Goal: Information Seeking & Learning: Check status

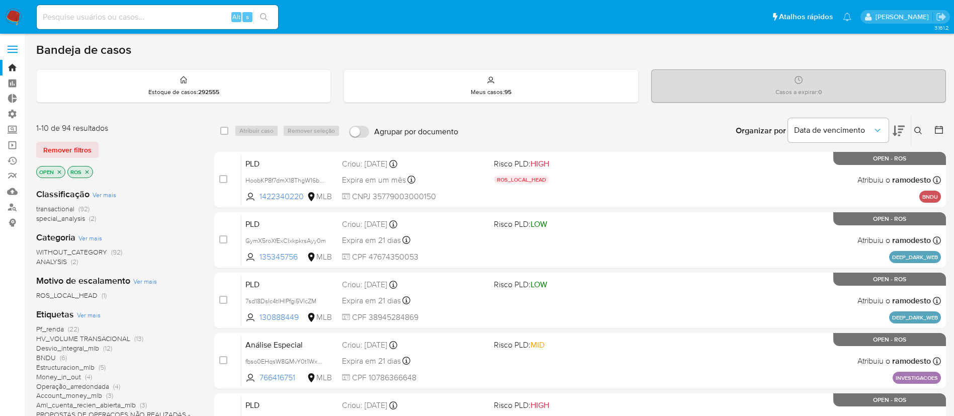
scroll to position [217, 0]
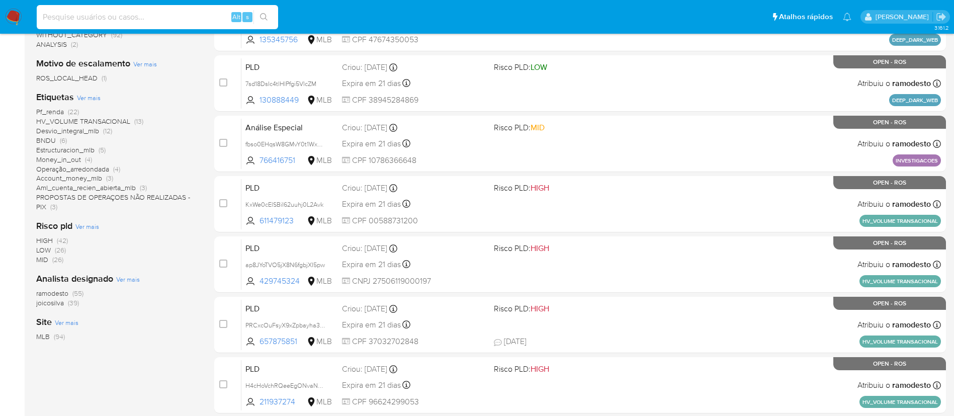
click at [129, 14] on input at bounding box center [158, 17] width 242 height 13
paste input "lS9DX5P4nROyXGpJZsV46RZF"
type input "lS9DX5P4nROyXGpJZsV46RZF"
click at [264, 14] on icon "search-icon" at bounding box center [264, 17] width 8 height 8
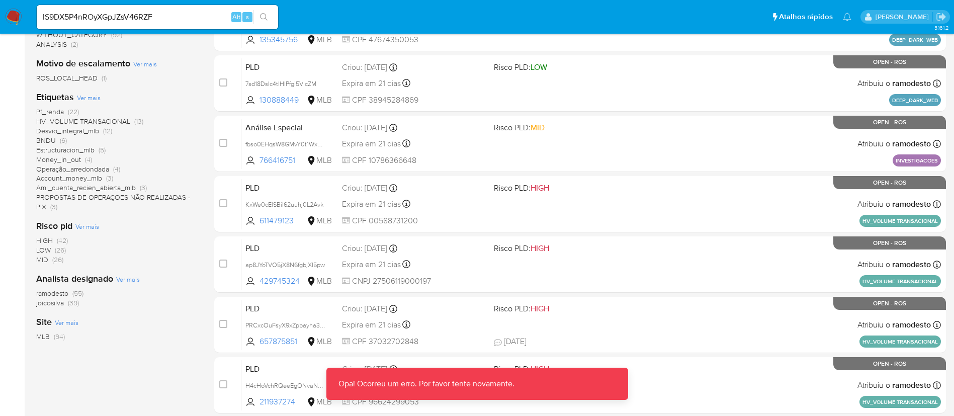
click at [267, 17] on icon "search-icon" at bounding box center [264, 17] width 8 height 8
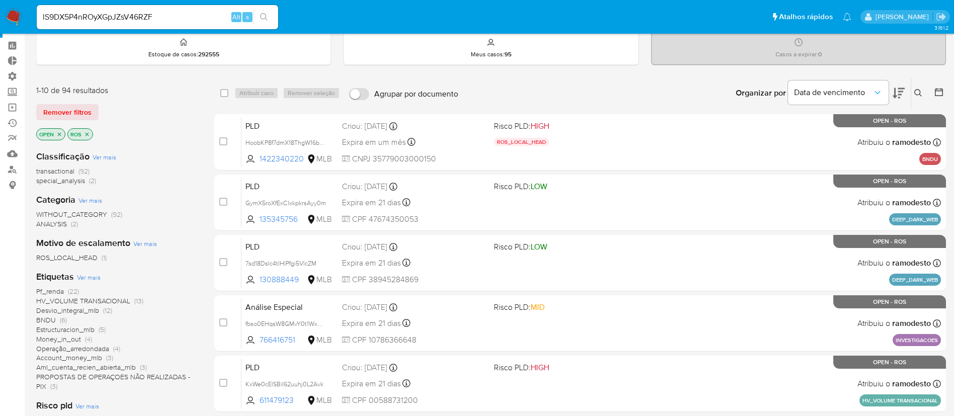
scroll to position [0, 0]
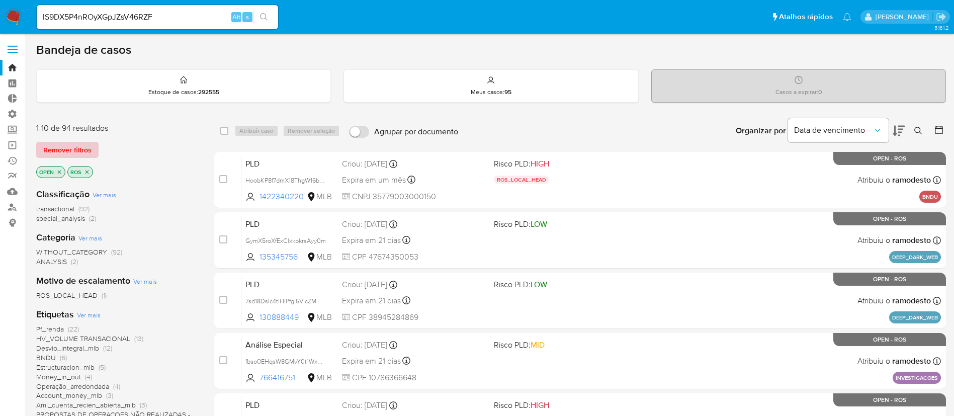
click at [75, 150] on span "Remover filtros" at bounding box center [67, 150] width 48 height 14
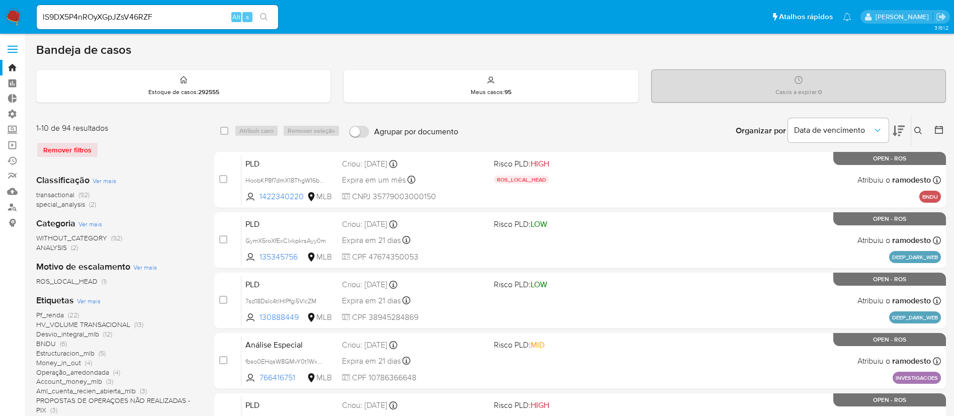
click at [263, 15] on icon "search-icon" at bounding box center [264, 17] width 8 height 8
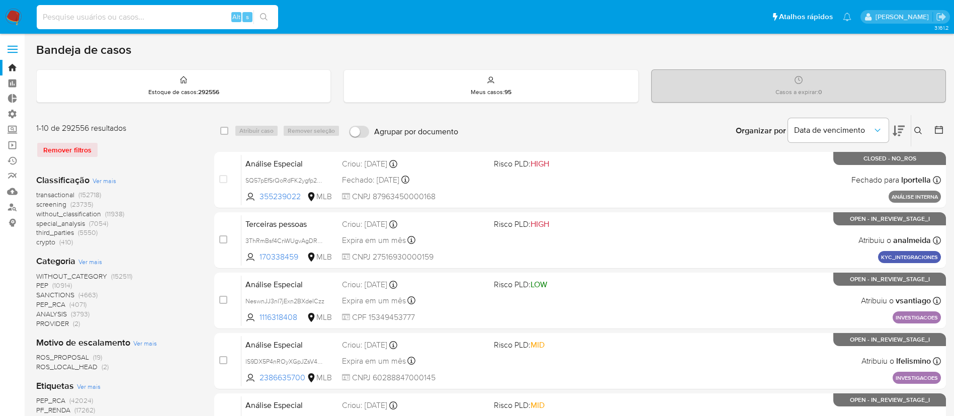
click at [114, 13] on input at bounding box center [158, 17] width 242 height 13
paste input "lS9DX5P4nROyXGpJZsV46RZF"
type input "lS9DX5P4nROyXGpJZsV46RZF"
click at [265, 15] on icon "search-icon" at bounding box center [264, 17] width 8 height 8
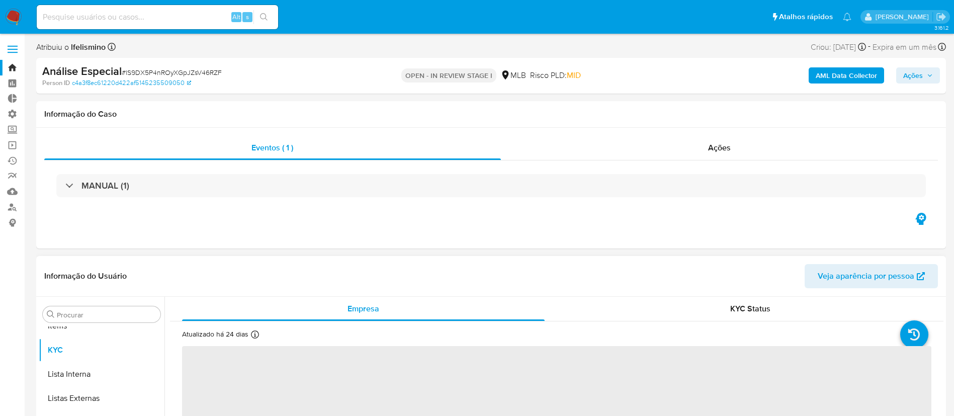
scroll to position [522, 0]
select select "10"
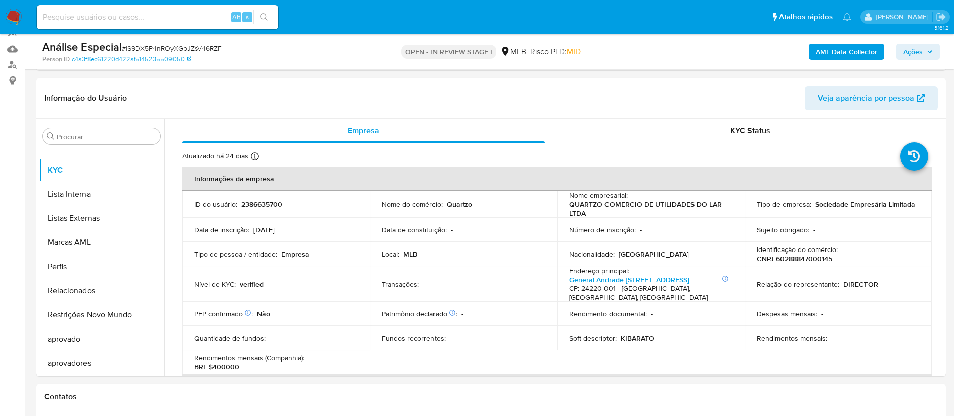
scroll to position [140, 0]
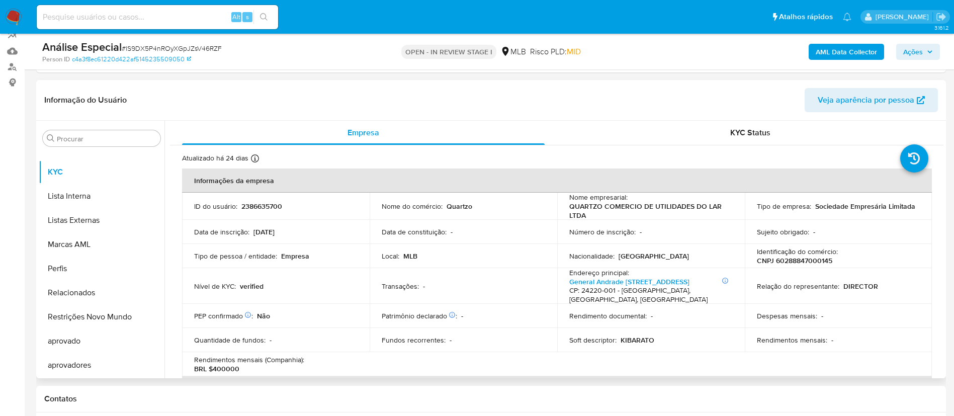
drag, startPoint x: 165, startPoint y: 331, endPoint x: 173, endPoint y: 255, distance: 76.3
click at [173, 255] on div "Empresa KYC Status Atualizado há 24 dias Criado: 16/04/2025 10:06:24 Atualizado…" at bounding box center [554, 250] width 779 height 258
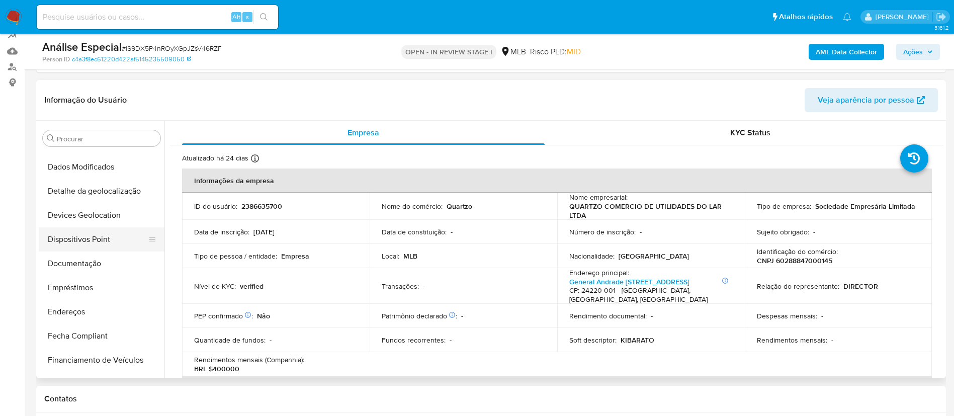
click at [101, 235] on button "Dispositivos Point" at bounding box center [98, 239] width 118 height 24
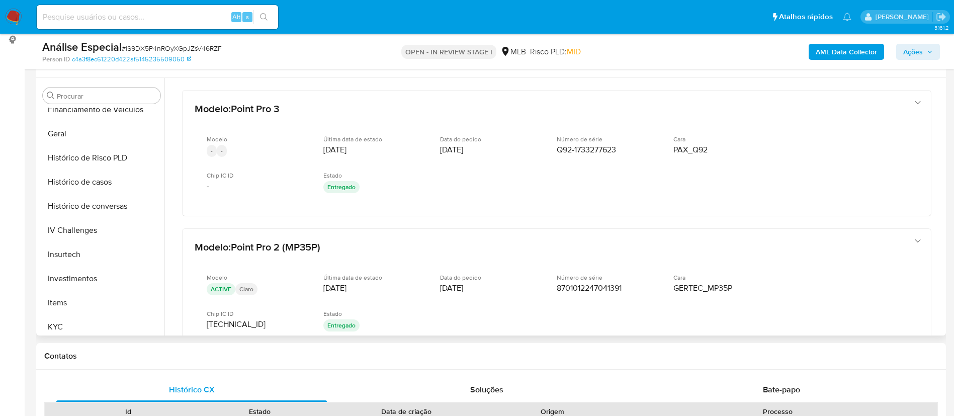
scroll to position [359, 0]
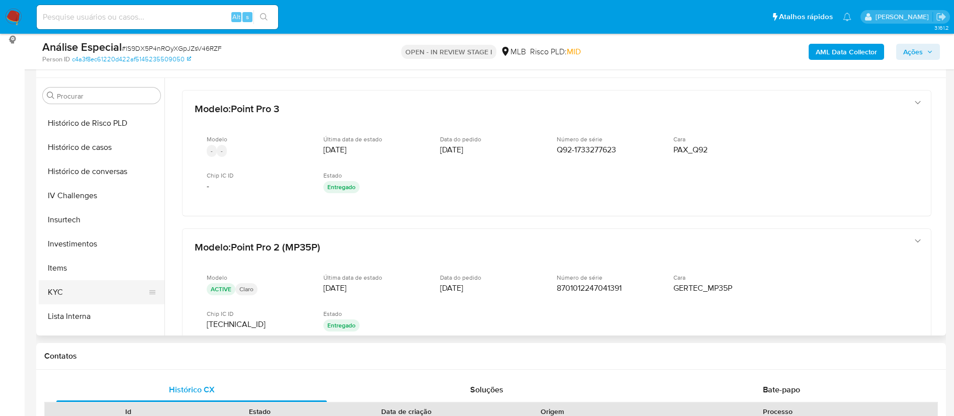
click at [71, 290] on button "KYC" at bounding box center [98, 292] width 118 height 24
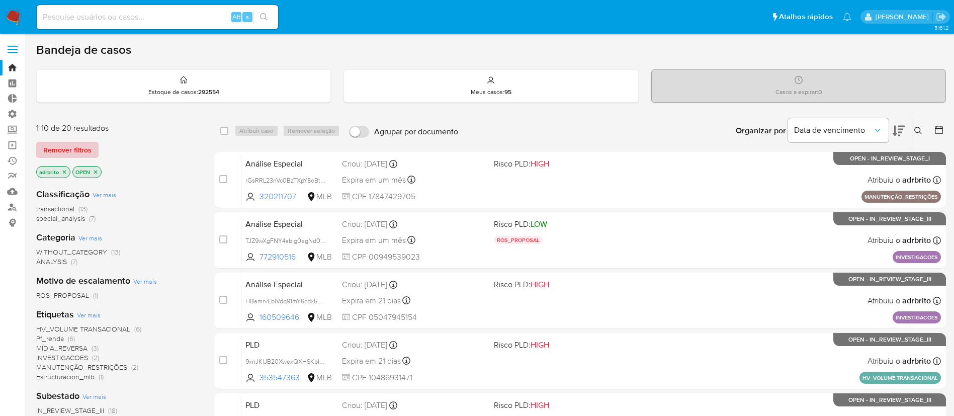
click at [74, 153] on span "Remover filtros" at bounding box center [67, 150] width 48 height 14
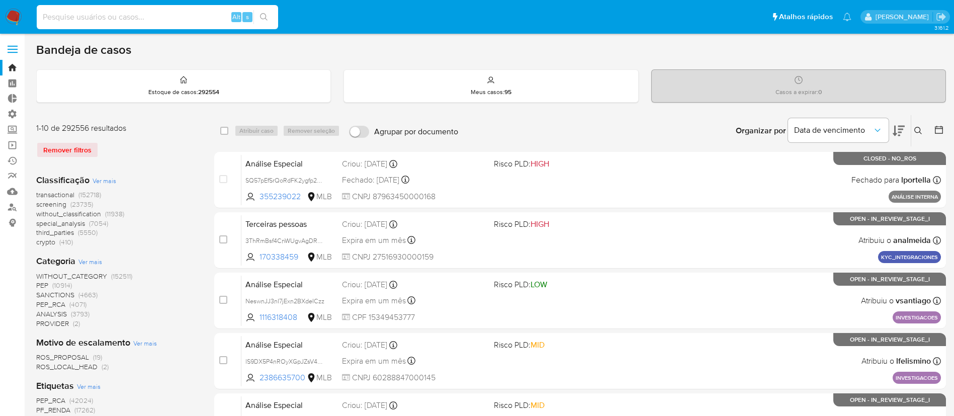
click at [133, 22] on input at bounding box center [158, 17] width 242 height 13
paste input "lS9DX5P4nROyXGpJZsV46RZF"
type input "lS9DX5P4nROyXGpJZsV46RZF"
click at [267, 20] on icon "search-icon" at bounding box center [264, 17] width 8 height 8
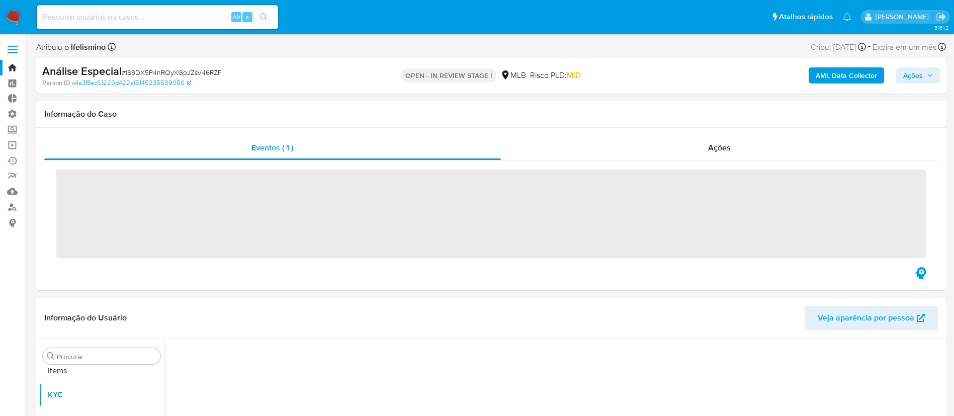
scroll to position [522, 0]
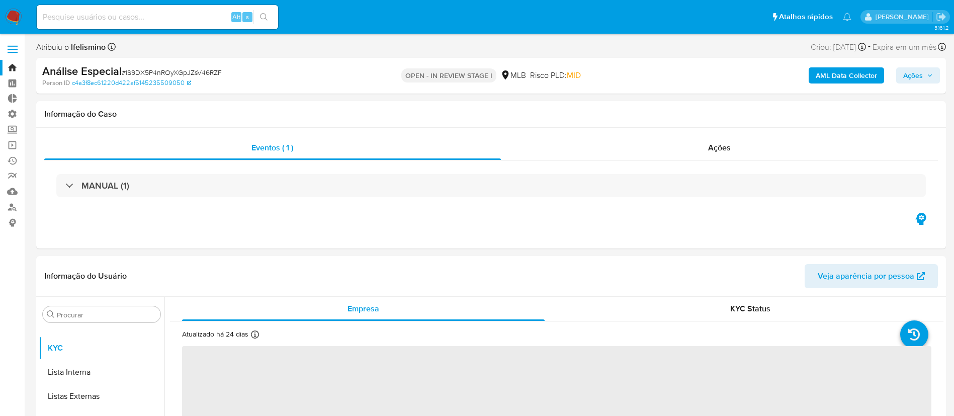
select select "10"
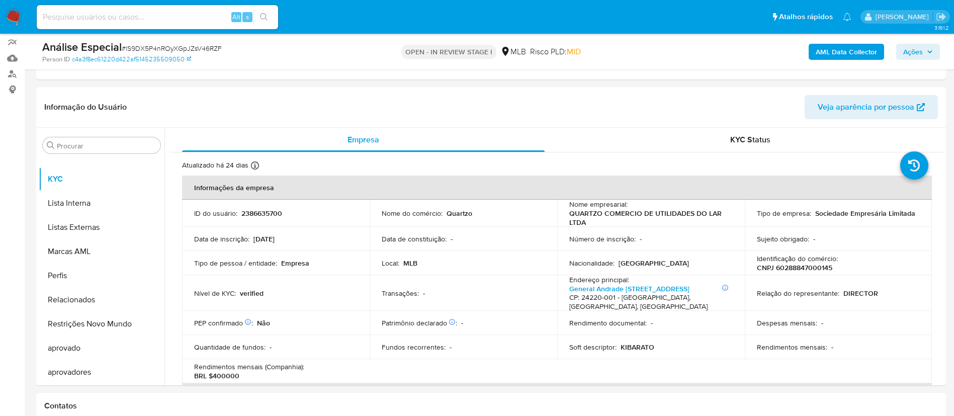
scroll to position [132, 0]
click at [163, 16] on input at bounding box center [158, 17] width 242 height 13
paste input "gwXxkbOX4m7cjCGlnxOZq6SE"
type input "gwXxkbOX4m7cjCGlnxOZq6SE"
click at [268, 17] on icon "search-icon" at bounding box center [264, 17] width 8 height 8
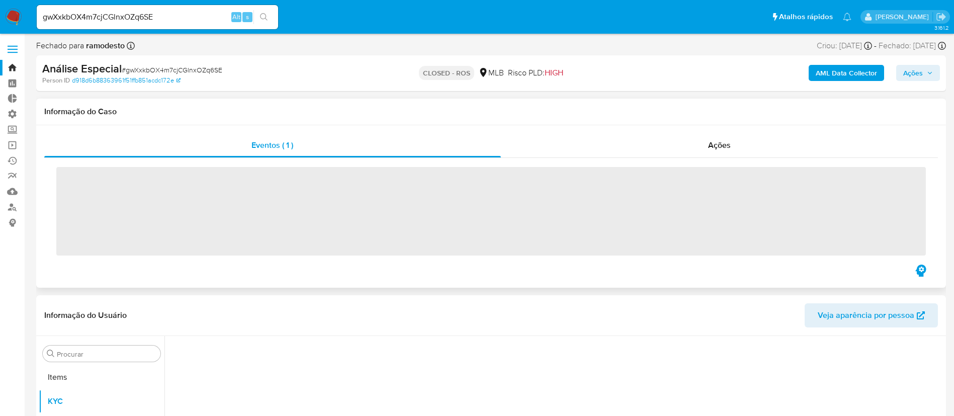
scroll to position [522, 0]
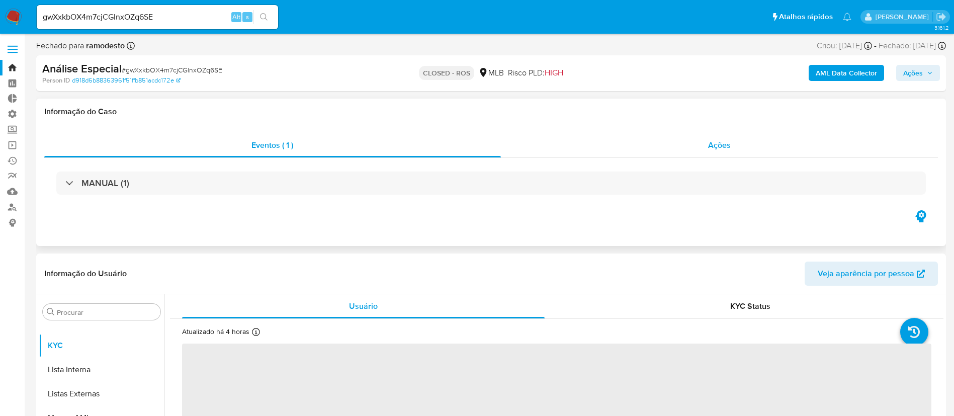
select select "10"
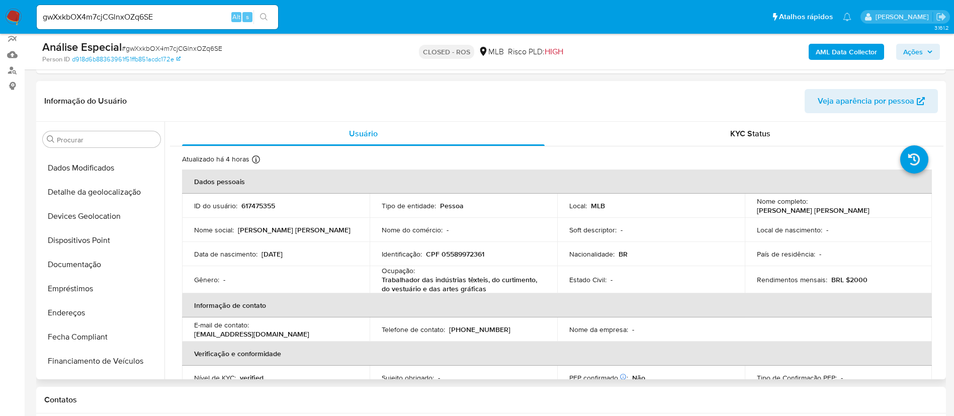
scroll to position [113, 0]
click at [89, 265] on button "Documentação" at bounding box center [98, 268] width 118 height 24
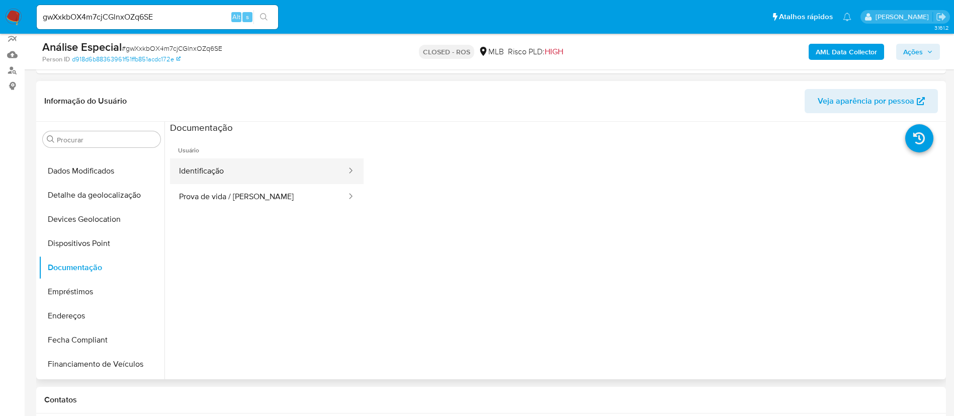
click at [284, 175] on button "Identificação" at bounding box center [259, 171] width 178 height 26
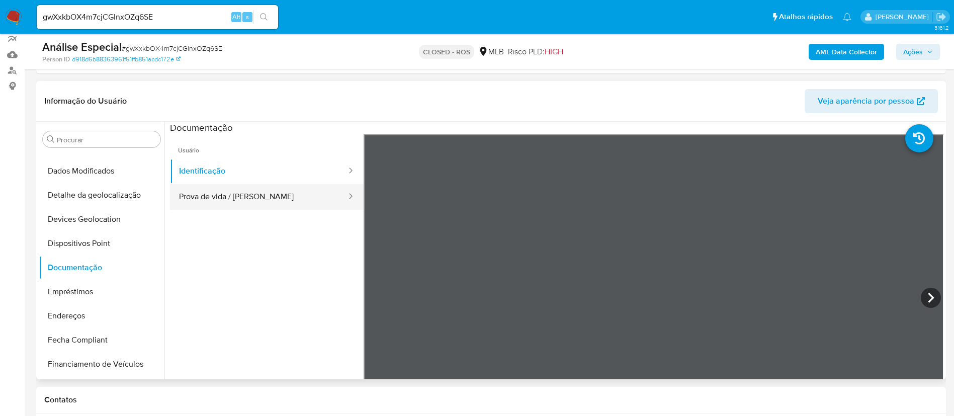
click at [271, 195] on button "Prova de vida / [PERSON_NAME]" at bounding box center [259, 197] width 178 height 26
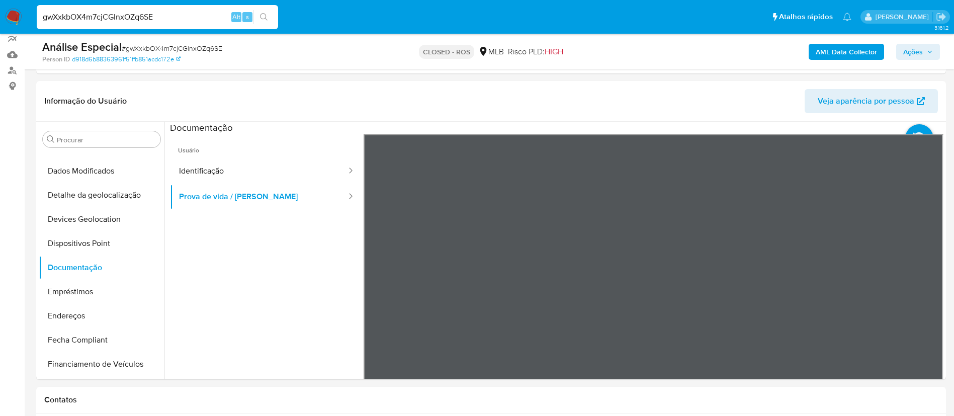
drag, startPoint x: 173, startPoint y: 19, endPoint x: 9, endPoint y: -29, distance: 170.8
paste input "qZ9OnNC2b2CeAZXzSbBvvBgP"
type input "qZ9OnNC2b2CeAZXzSbBvvBgP"
click at [260, 14] on button "search-icon" at bounding box center [264, 17] width 21 height 14
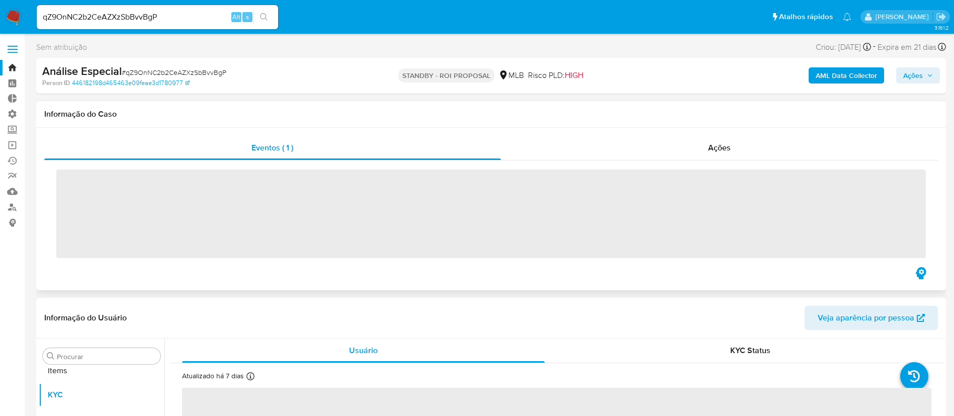
scroll to position [522, 0]
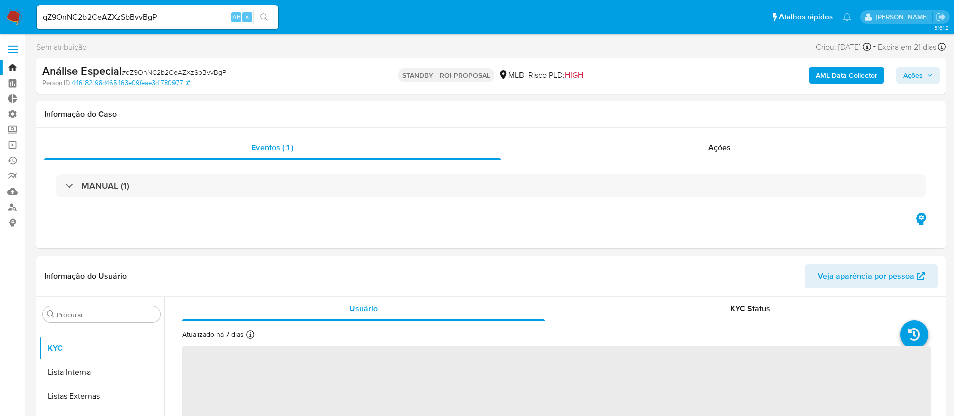
select select "10"
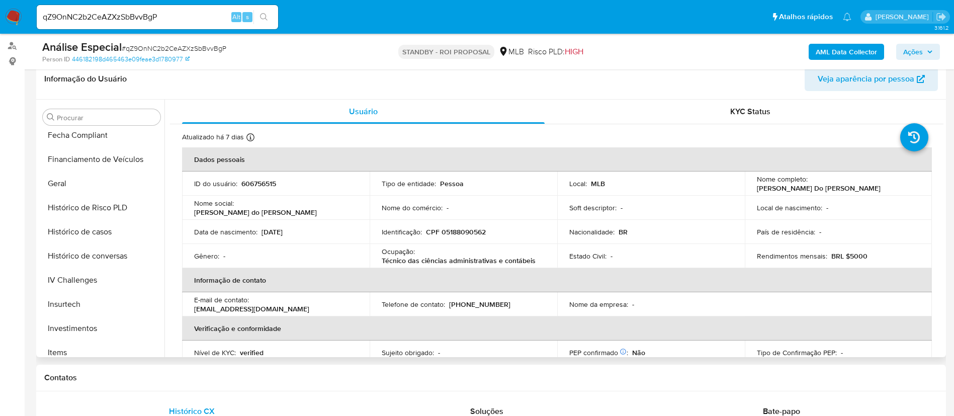
scroll to position [287, 0]
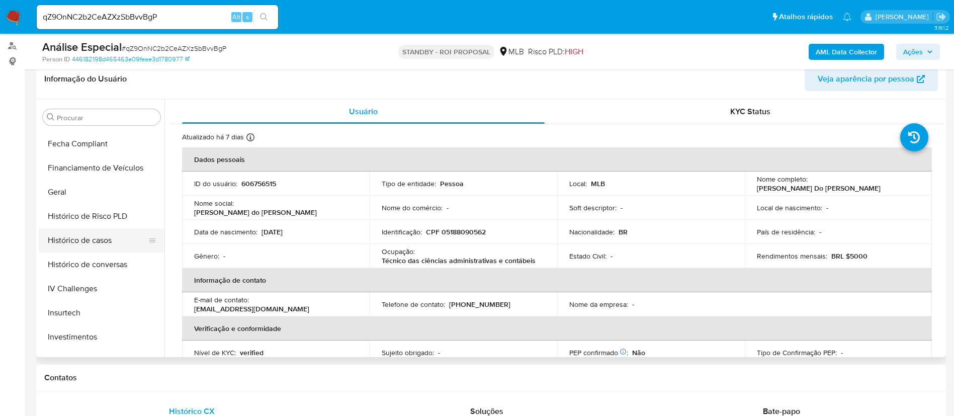
click at [104, 239] on button "Histórico de casos" at bounding box center [98, 240] width 118 height 24
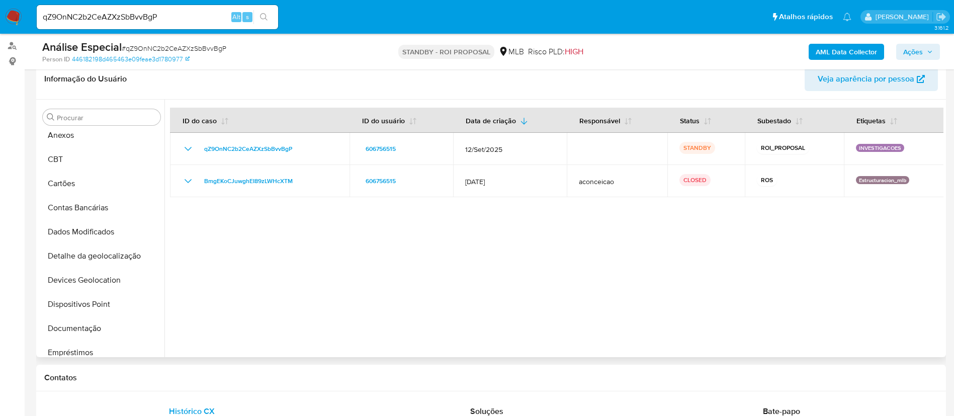
scroll to position [33, 0]
click at [89, 324] on button "Documentação" at bounding box center [98, 325] width 118 height 24
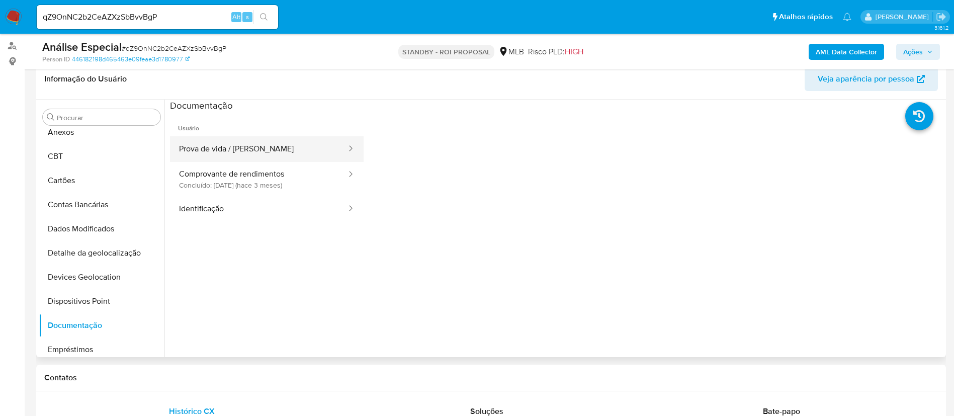
click at [282, 153] on button "Prova de vida / Selfie" at bounding box center [259, 149] width 178 height 26
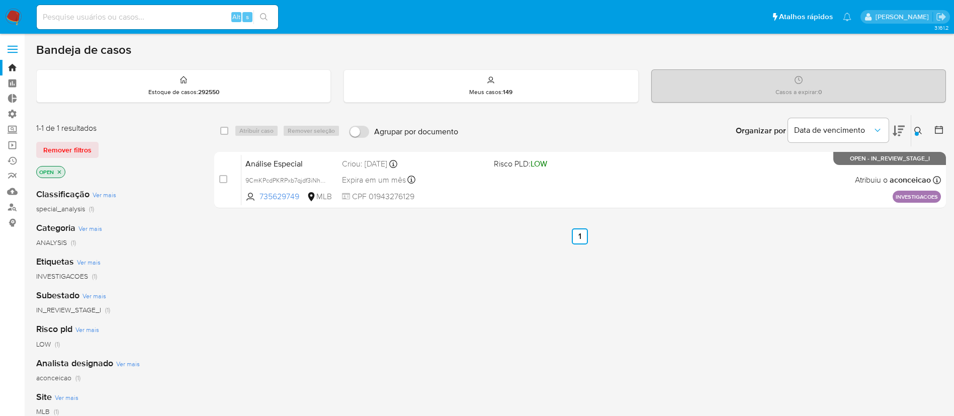
click at [171, 20] on input at bounding box center [158, 17] width 242 height 13
paste input "BMkJLUomzK0j5mYYcQGA6oul"
type input "BMkJLUomzK0j5mYYcQGA6oul"
click at [262, 17] on icon "search-icon" at bounding box center [264, 17] width 8 height 8
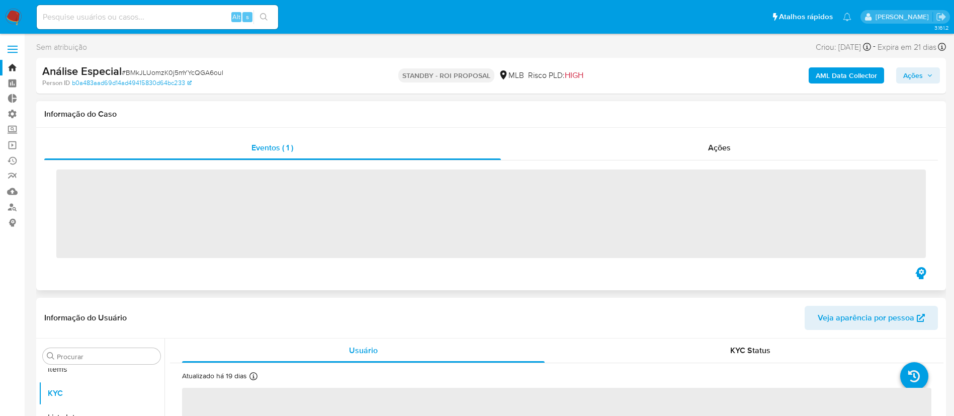
scroll to position [522, 0]
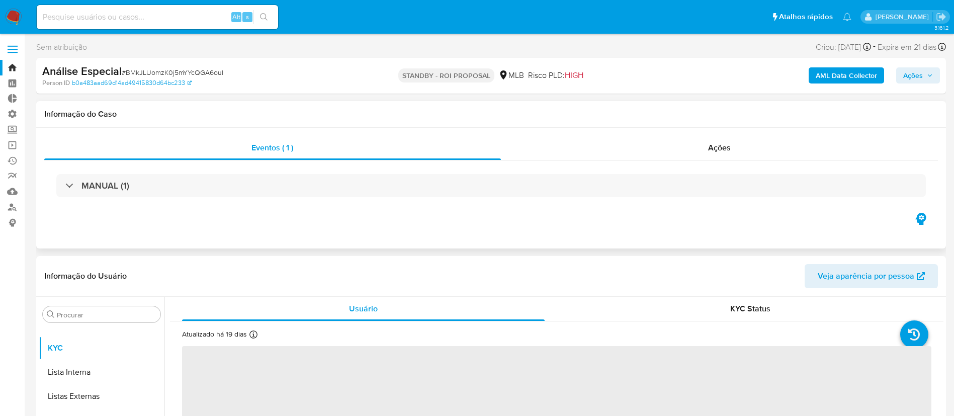
select select "10"
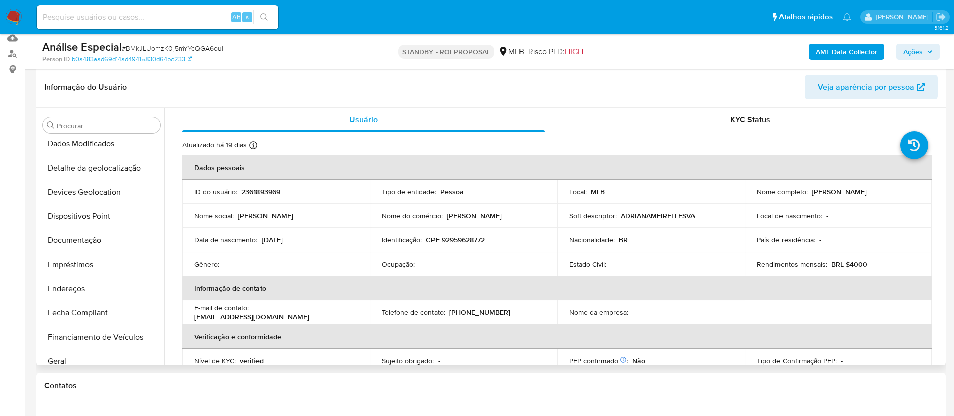
scroll to position [119, 0]
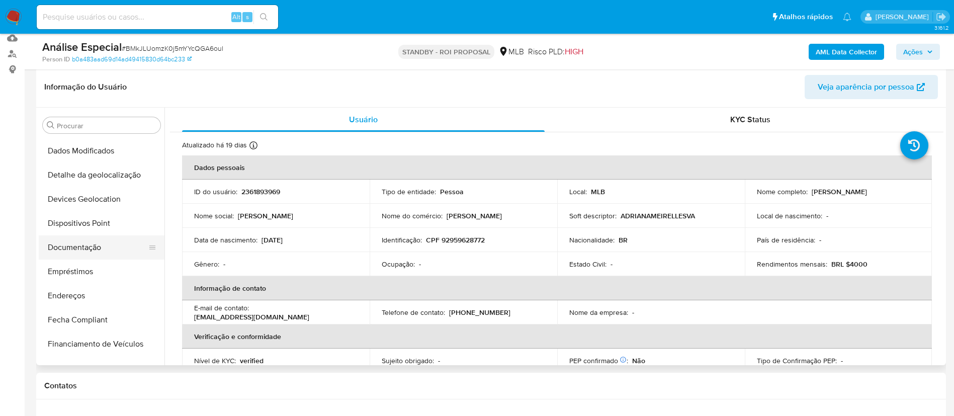
click at [72, 251] on button "Documentação" at bounding box center [98, 247] width 118 height 24
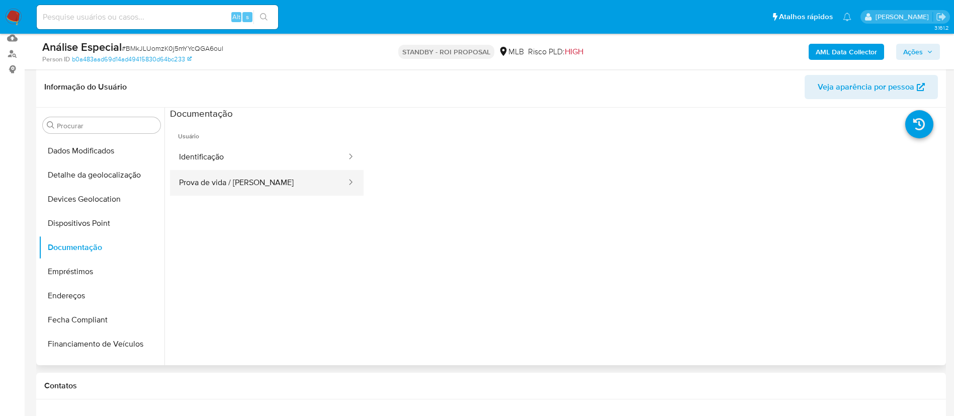
click at [298, 176] on button "Prova de vida / Selfie" at bounding box center [259, 183] width 178 height 26
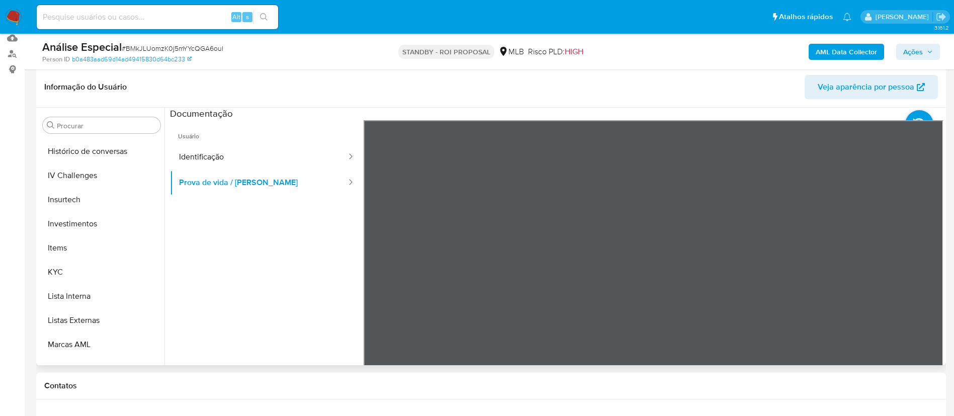
scroll to position [411, 0]
click at [95, 271] on button "KYC" at bounding box center [98, 270] width 118 height 24
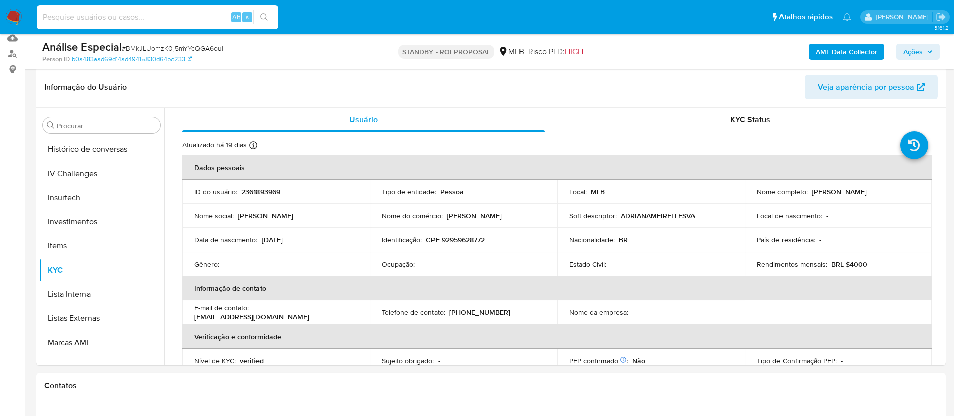
click at [204, 16] on input at bounding box center [158, 17] width 242 height 13
paste input "HBamrvEbIVdq91mY6cdx5Uqs"
type input "HBamrvEbIVdq91mY6cdx5Uqs"
click at [271, 14] on button "search-icon" at bounding box center [264, 17] width 21 height 14
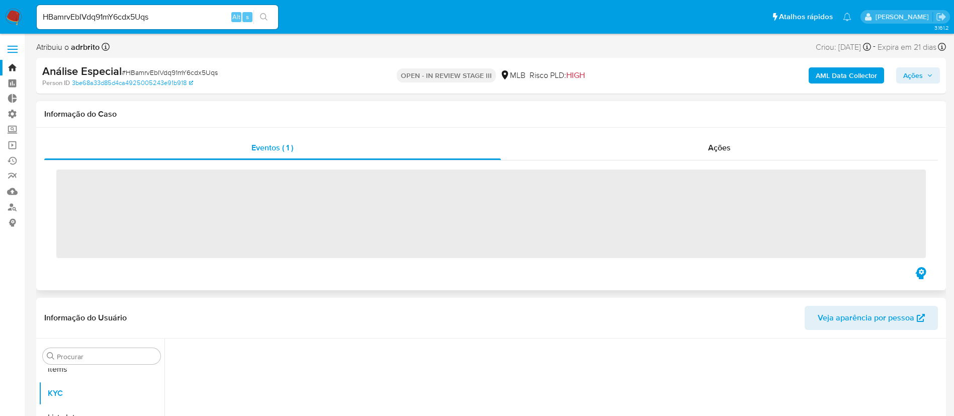
scroll to position [522, 0]
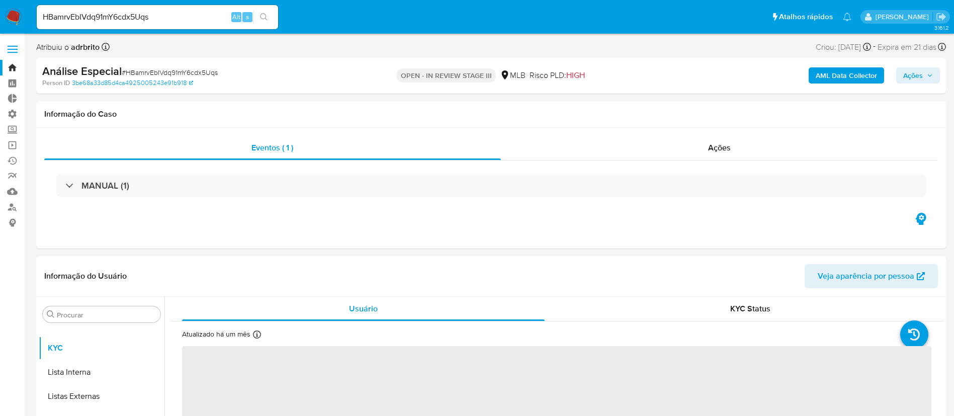
select select "10"
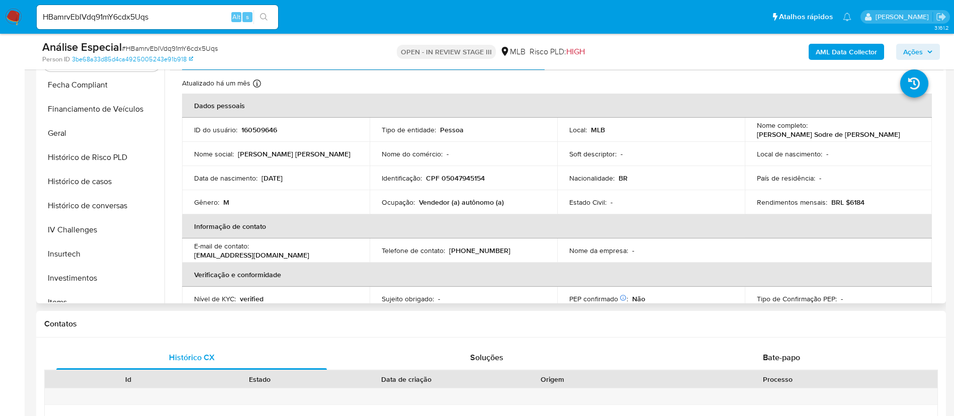
scroll to position [282, 0]
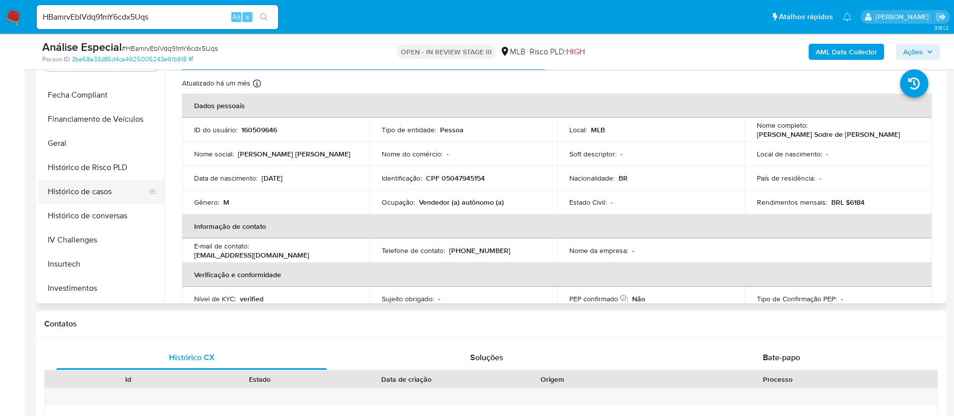
click at [92, 194] on button "Histórico de casos" at bounding box center [98, 192] width 118 height 24
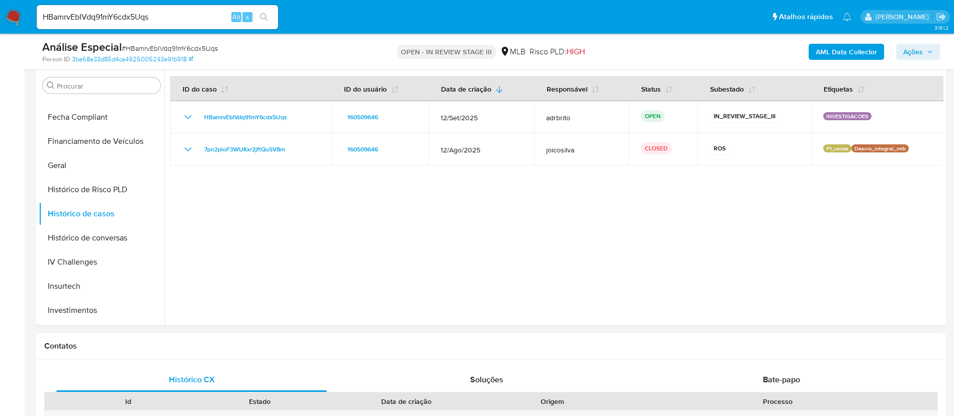
scroll to position [196, 0]
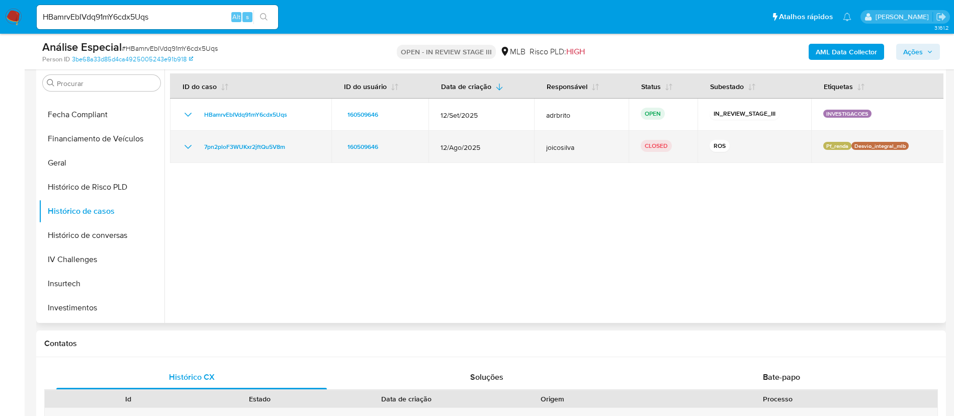
drag, startPoint x: 302, startPoint y: 148, endPoint x: 196, endPoint y: 143, distance: 105.8
click at [196, 143] on div "7pn2ploF3WUKxr2jftQu5V8m" at bounding box center [250, 147] width 137 height 12
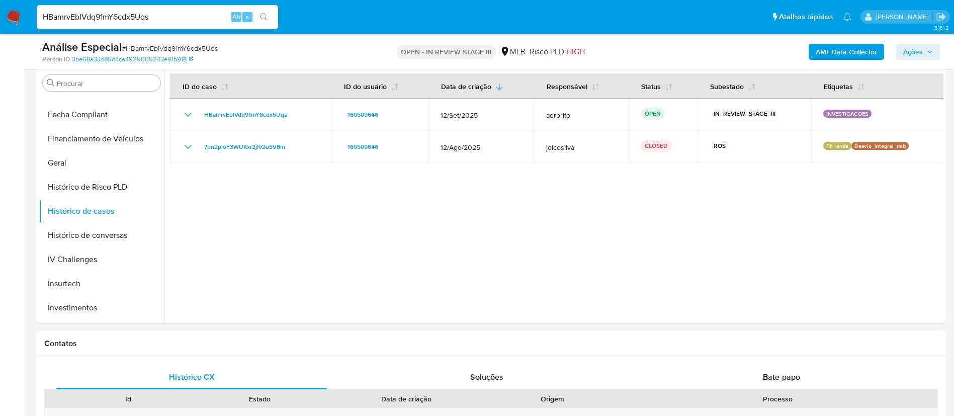
drag, startPoint x: 166, startPoint y: 18, endPoint x: 17, endPoint y: -24, distance: 154.8
paste input "9xnJKlJB20XwexQXHSKbIwZP"
type input "9xnJKlJB20XwexQXHSKbIwZP"
click at [264, 17] on icon "search-icon" at bounding box center [264, 17] width 8 height 8
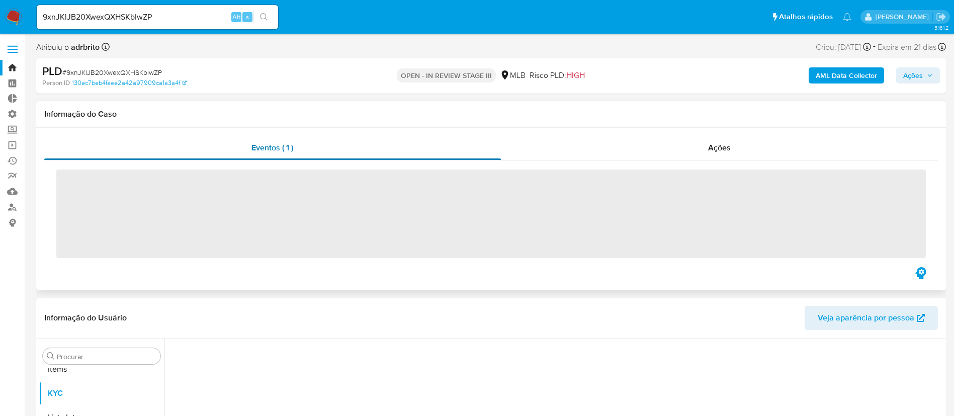
scroll to position [522, 0]
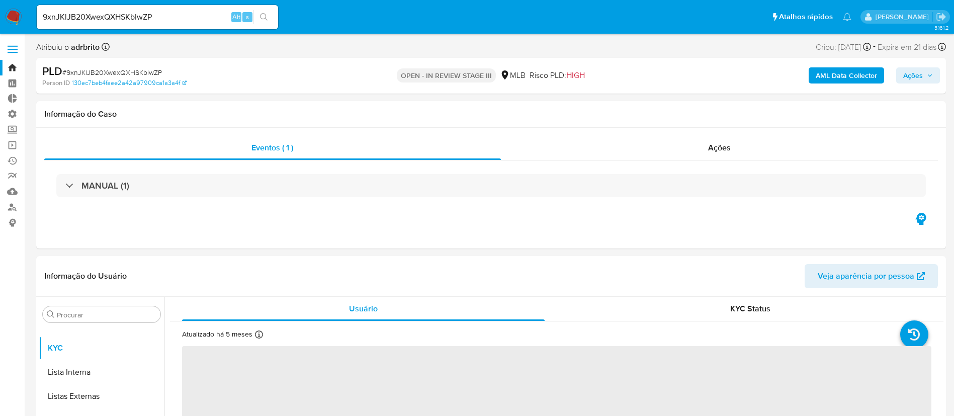
select select "10"
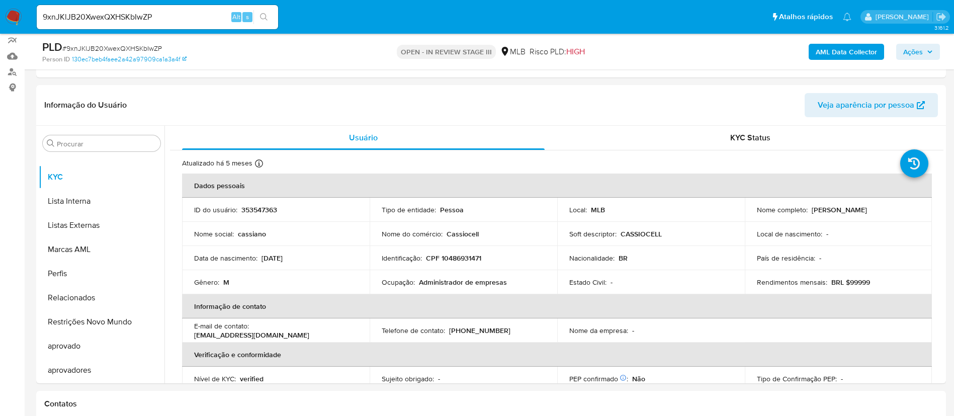
scroll to position [216, 0]
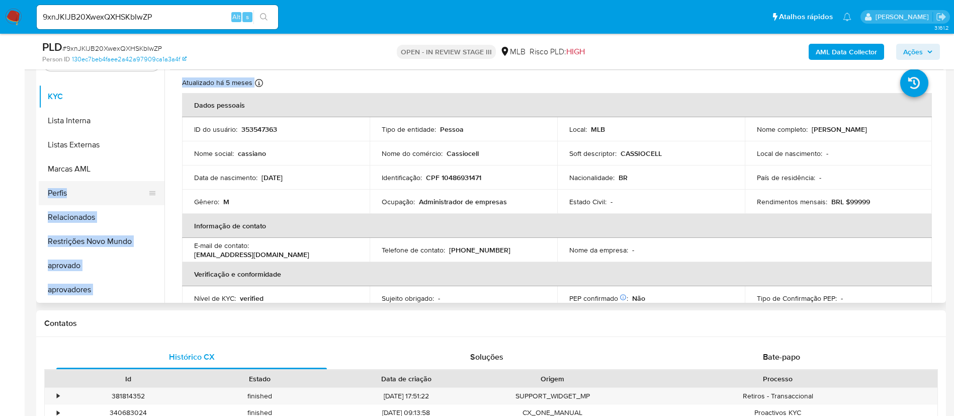
drag, startPoint x: 166, startPoint y: 254, endPoint x: 159, endPoint y: 192, distance: 62.2
click at [159, 192] on div "Procurar Adiantamentos de Dinheiro Anexos CBT Cartões Contas Bancárias Dados Mo…" at bounding box center [491, 174] width 905 height 258
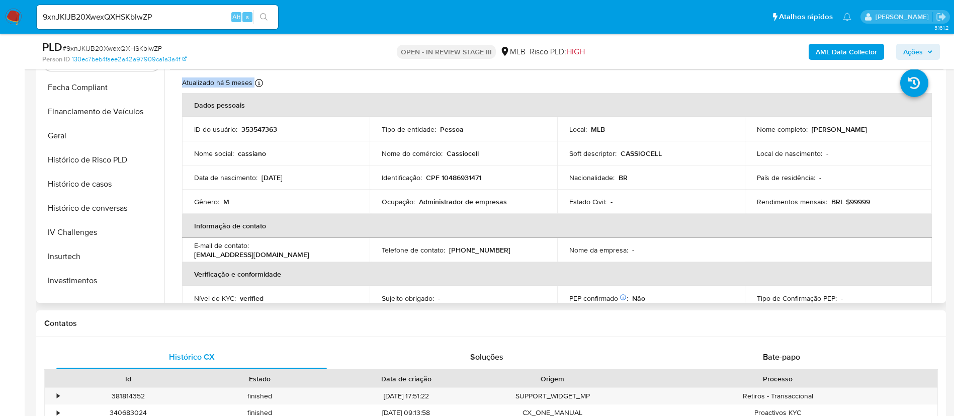
scroll to position [287, 0]
click at [92, 185] on button "Histórico de casos" at bounding box center [98, 186] width 118 height 24
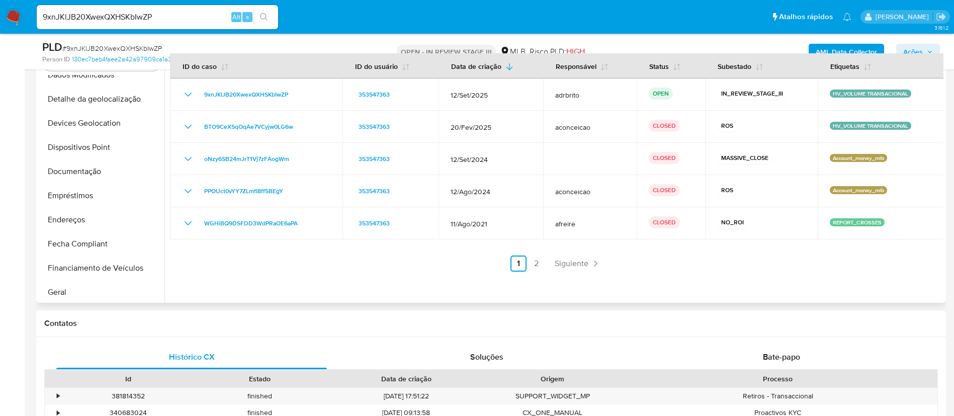
scroll to position [125, 0]
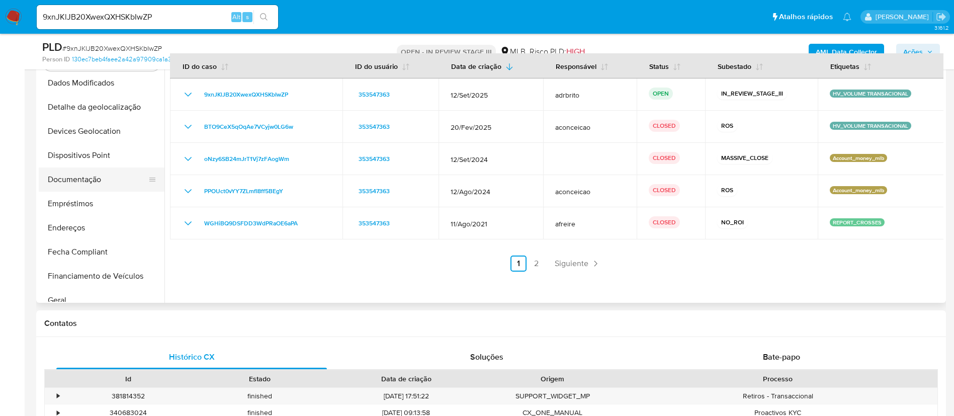
click at [89, 172] on button "Documentação" at bounding box center [98, 180] width 118 height 24
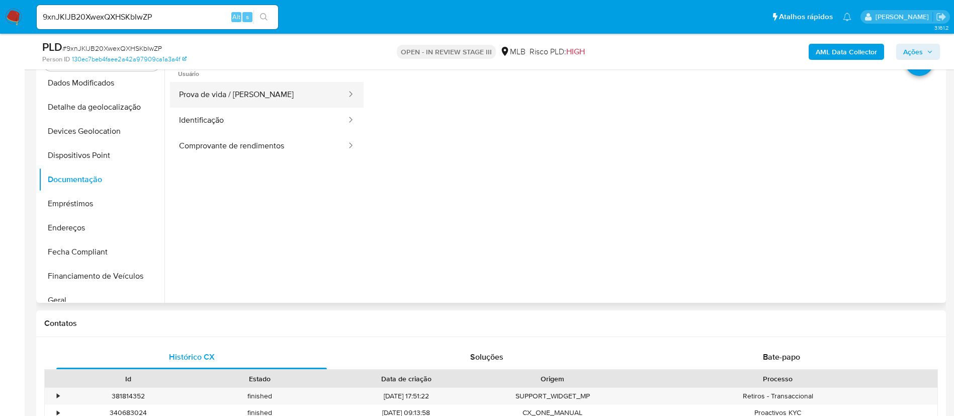
click at [237, 106] on button "Prova de vida / Selfie" at bounding box center [259, 95] width 178 height 26
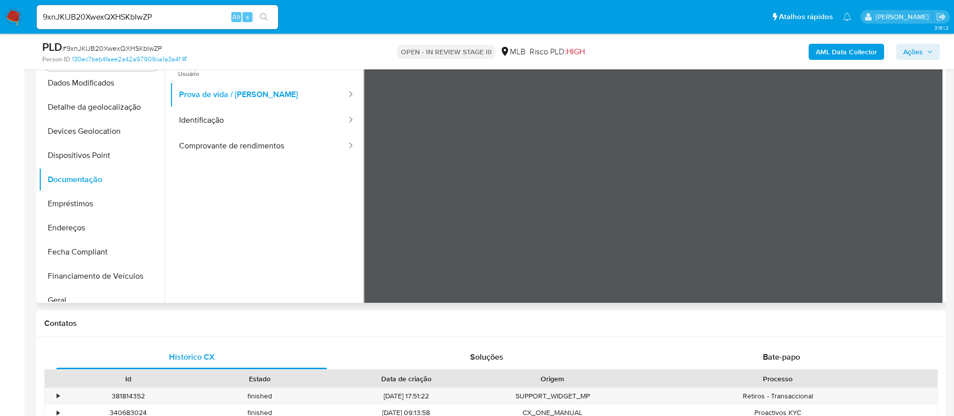
scroll to position [0, 0]
click at [257, 117] on button "Identificação" at bounding box center [259, 121] width 178 height 26
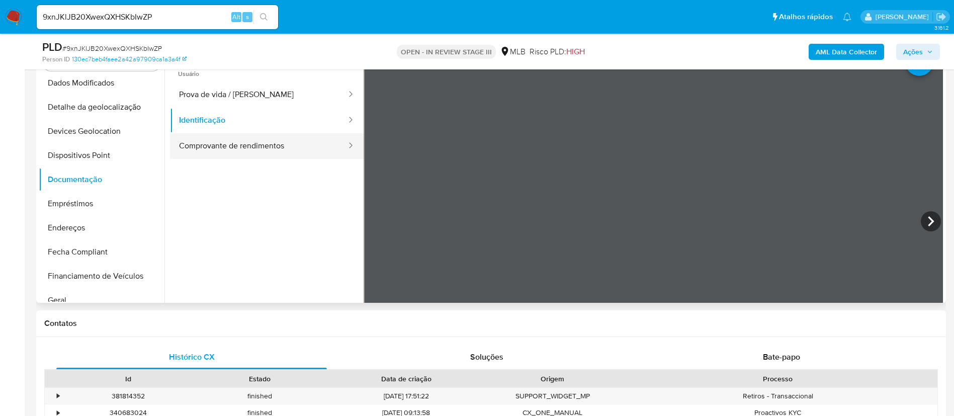
click at [236, 143] on button "Comprovante de rendimentos" at bounding box center [259, 146] width 178 height 26
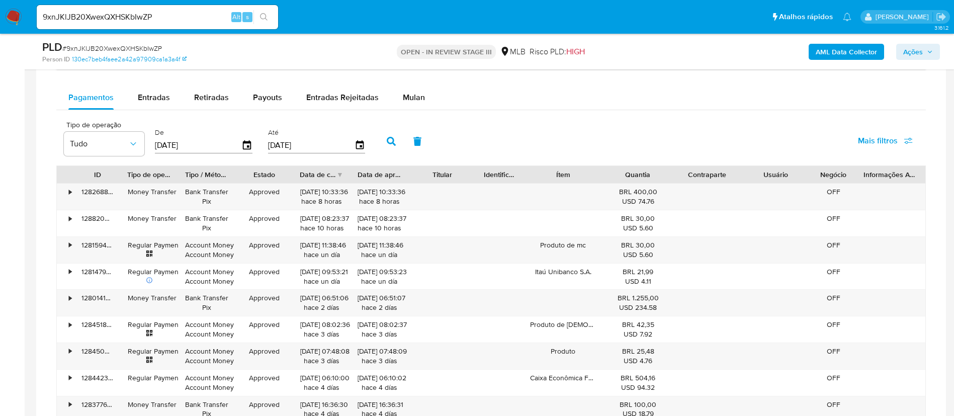
scroll to position [760, 0]
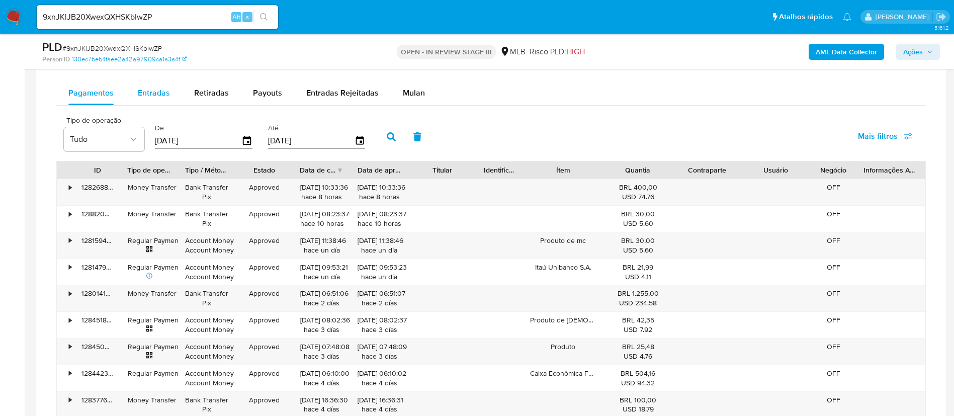
click at [160, 91] on span "Entradas" at bounding box center [154, 93] width 32 height 12
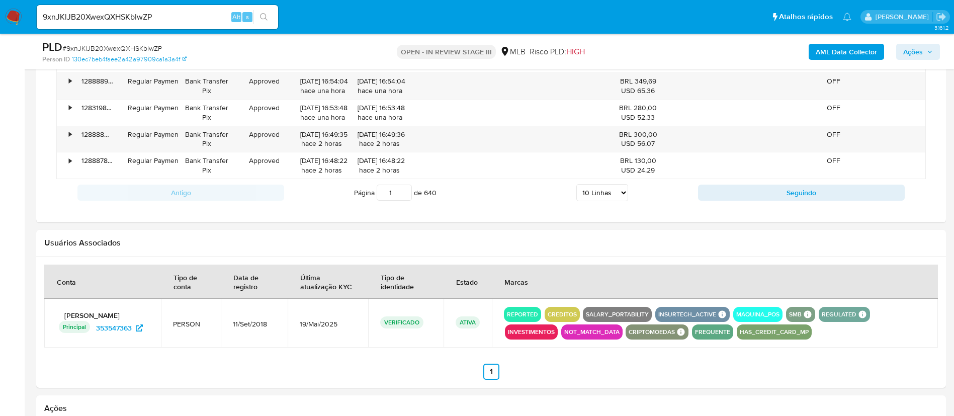
scroll to position [1024, 0]
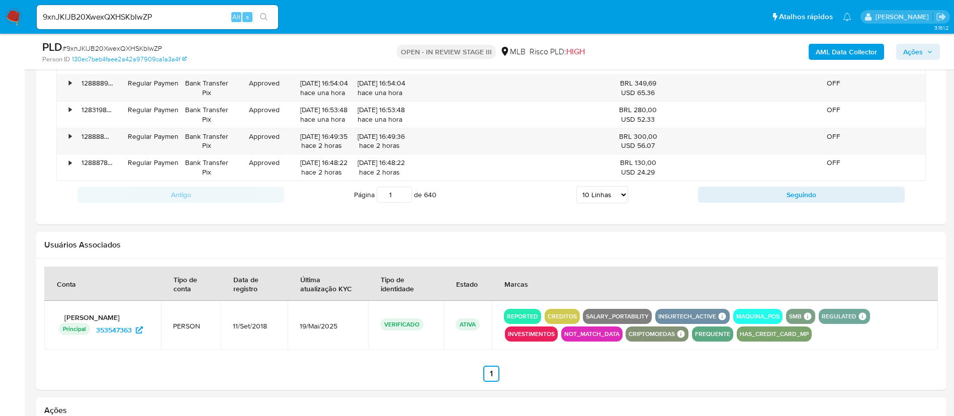
click at [616, 195] on select "5 Linhas 10 Linhas 20 Linhas 25 Linhas 50 Linhas 100 Linhas" at bounding box center [603, 194] width 52 height 17
select select "100"
click at [577, 186] on select "5 Linhas 10 Linhas 20 Linhas 25 Linhas 50 Linhas 100 Linhas" at bounding box center [603, 194] width 52 height 17
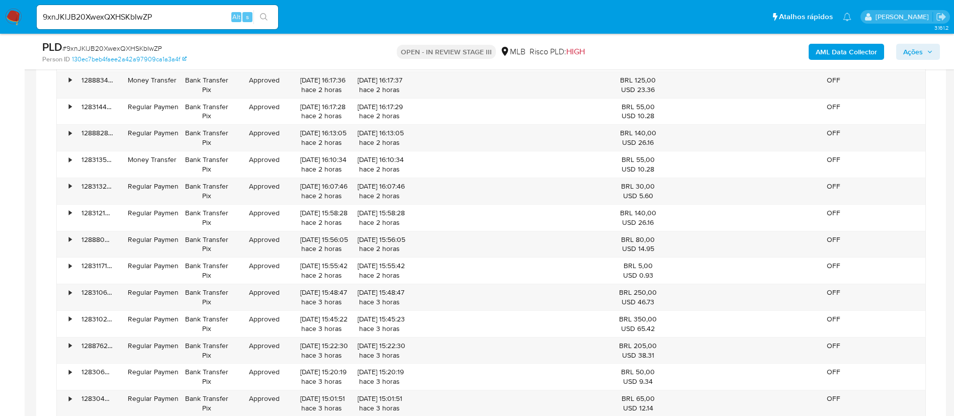
scroll to position [0, 0]
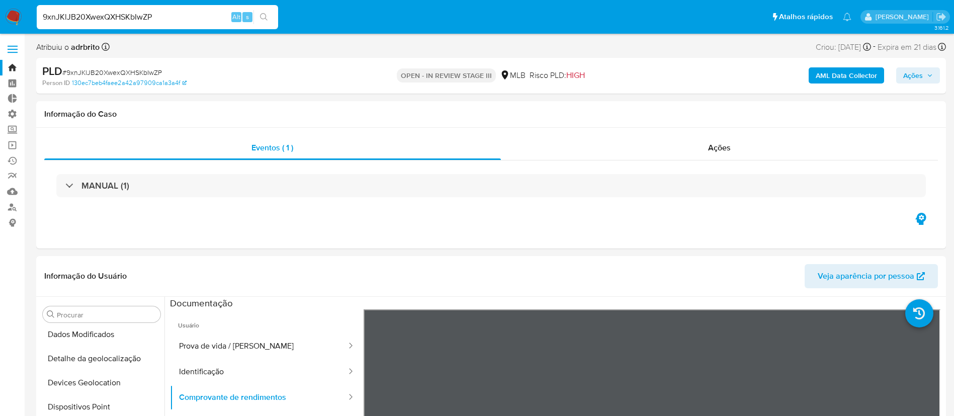
drag, startPoint x: 160, startPoint y: 20, endPoint x: 19, endPoint y: -39, distance: 153.0
paste input "nwB9Zy83nLSIyNr1jG5J8rAy"
type input "nwB9Zy83nLSIyNr1jG5J8rAy"
click at [264, 16] on icon "search-icon" at bounding box center [264, 17] width 8 height 8
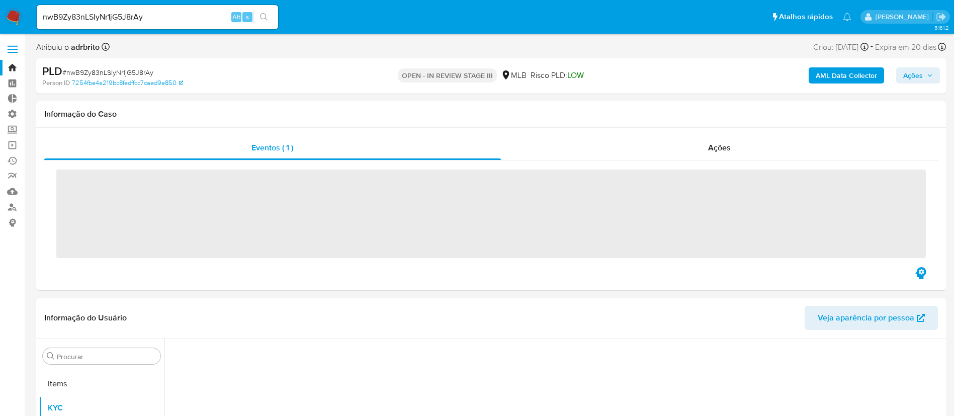
scroll to position [522, 0]
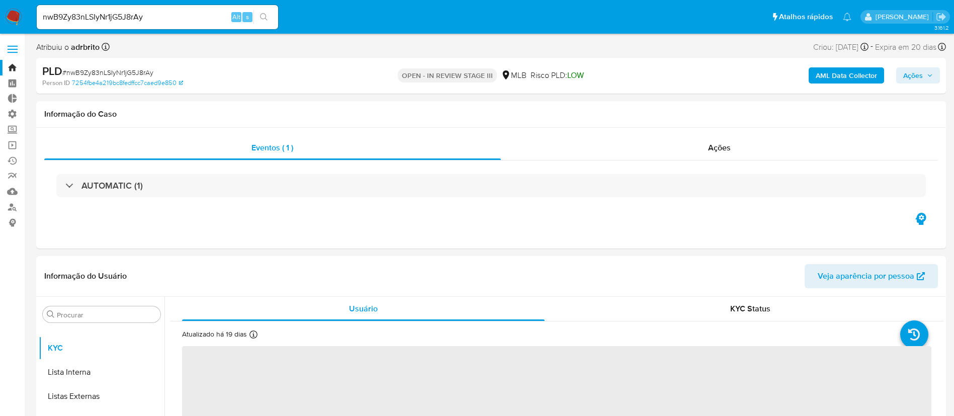
select select "10"
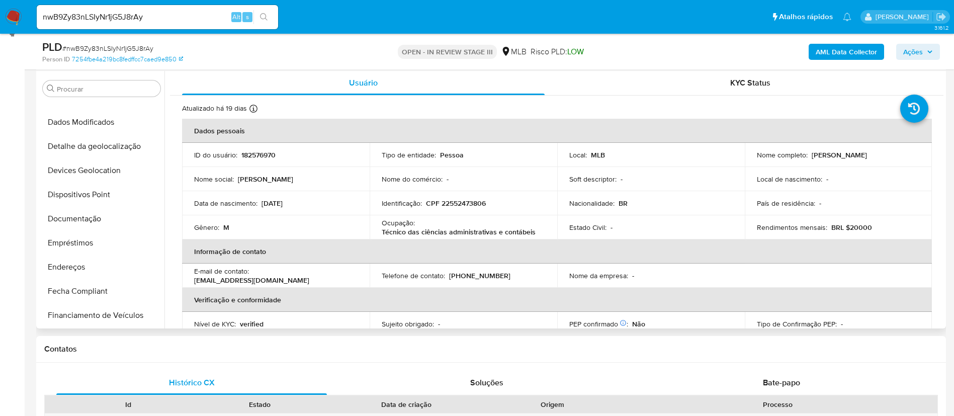
scroll to position [107, 0]
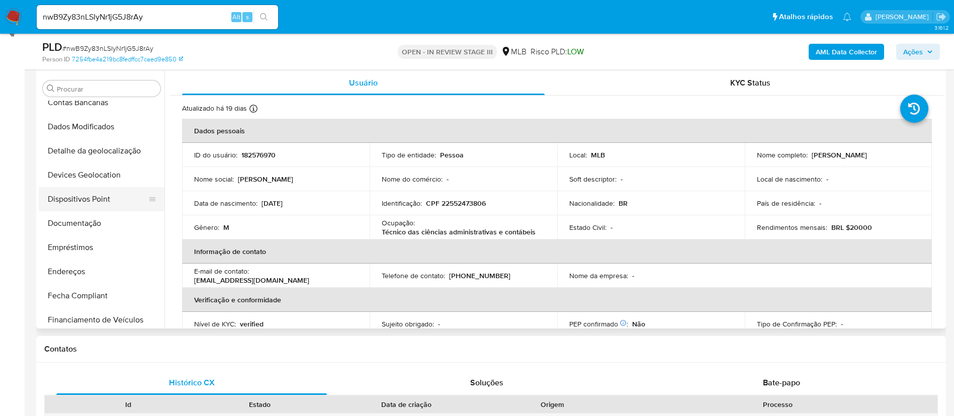
click at [96, 200] on button "Dispositivos Point" at bounding box center [98, 199] width 118 height 24
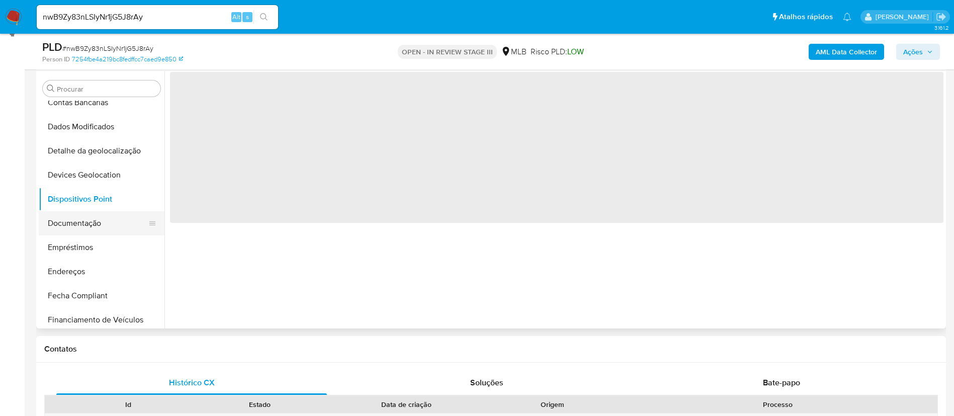
click at [81, 224] on button "Documentação" at bounding box center [98, 223] width 118 height 24
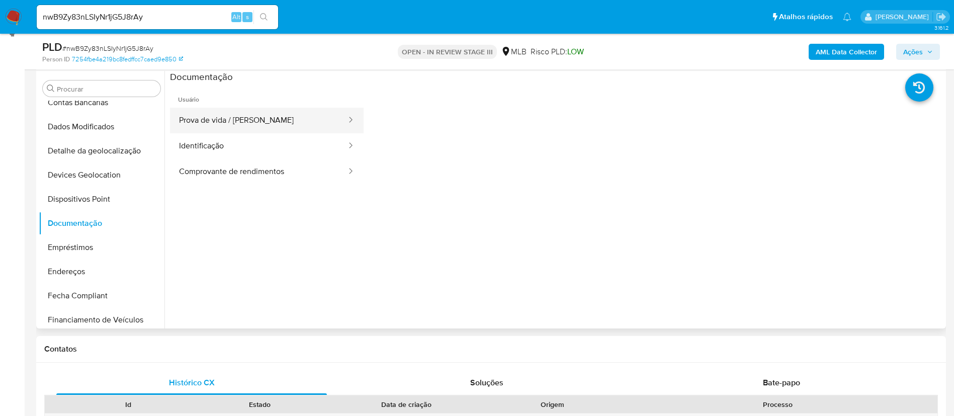
click at [245, 119] on button "Prova de vida / Selfie" at bounding box center [259, 121] width 178 height 26
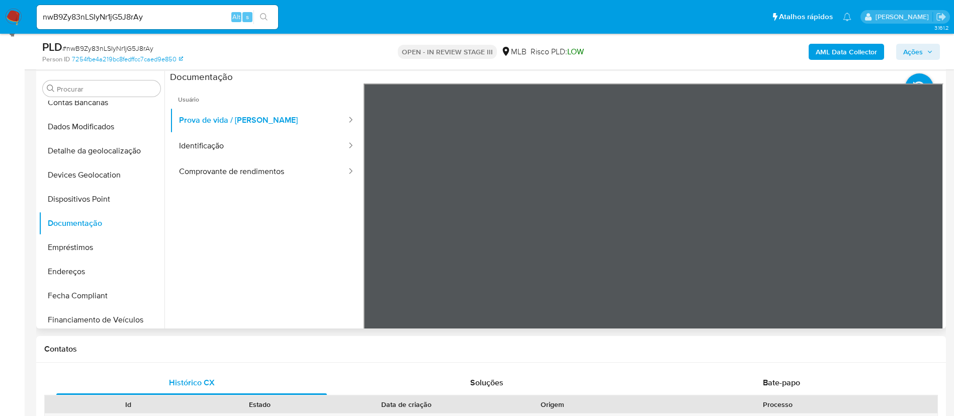
scroll to position [40, 0]
click at [218, 141] on button "Identificação" at bounding box center [259, 146] width 178 height 26
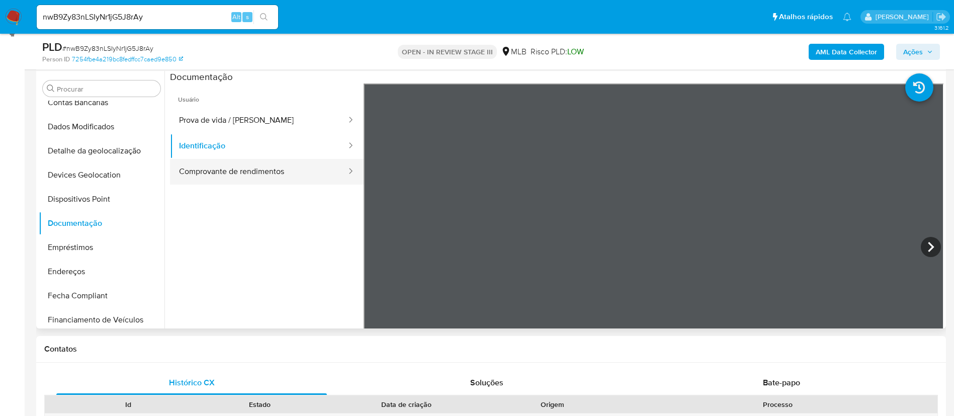
click at [233, 173] on button "Comprovante de rendimentos" at bounding box center [259, 172] width 178 height 26
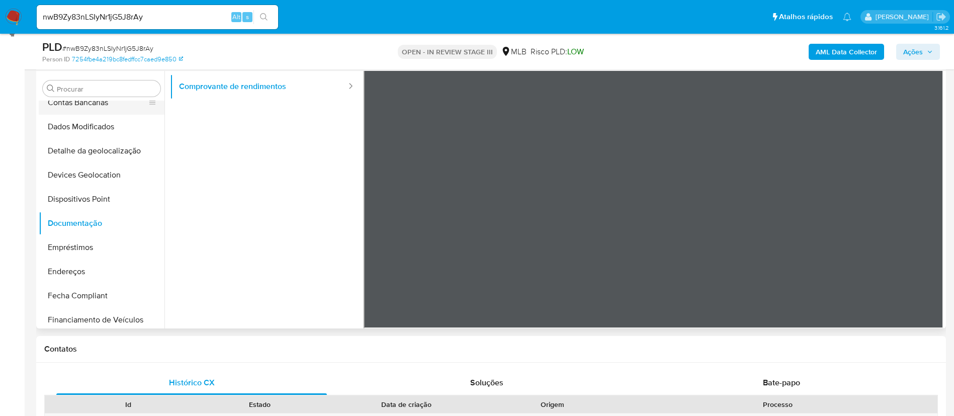
scroll to position [2355, 0]
click at [139, 110] on div "Procurar Adiantamentos de Dinheiro Anexos CBT Cartões Contas Bancárias Dados Mo…" at bounding box center [491, 200] width 905 height 258
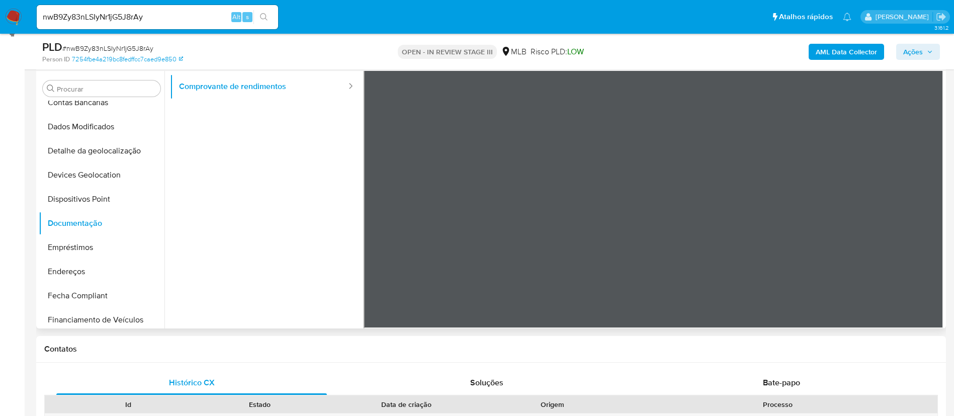
click at [933, 230] on div at bounding box center [654, 163] width 581 height 330
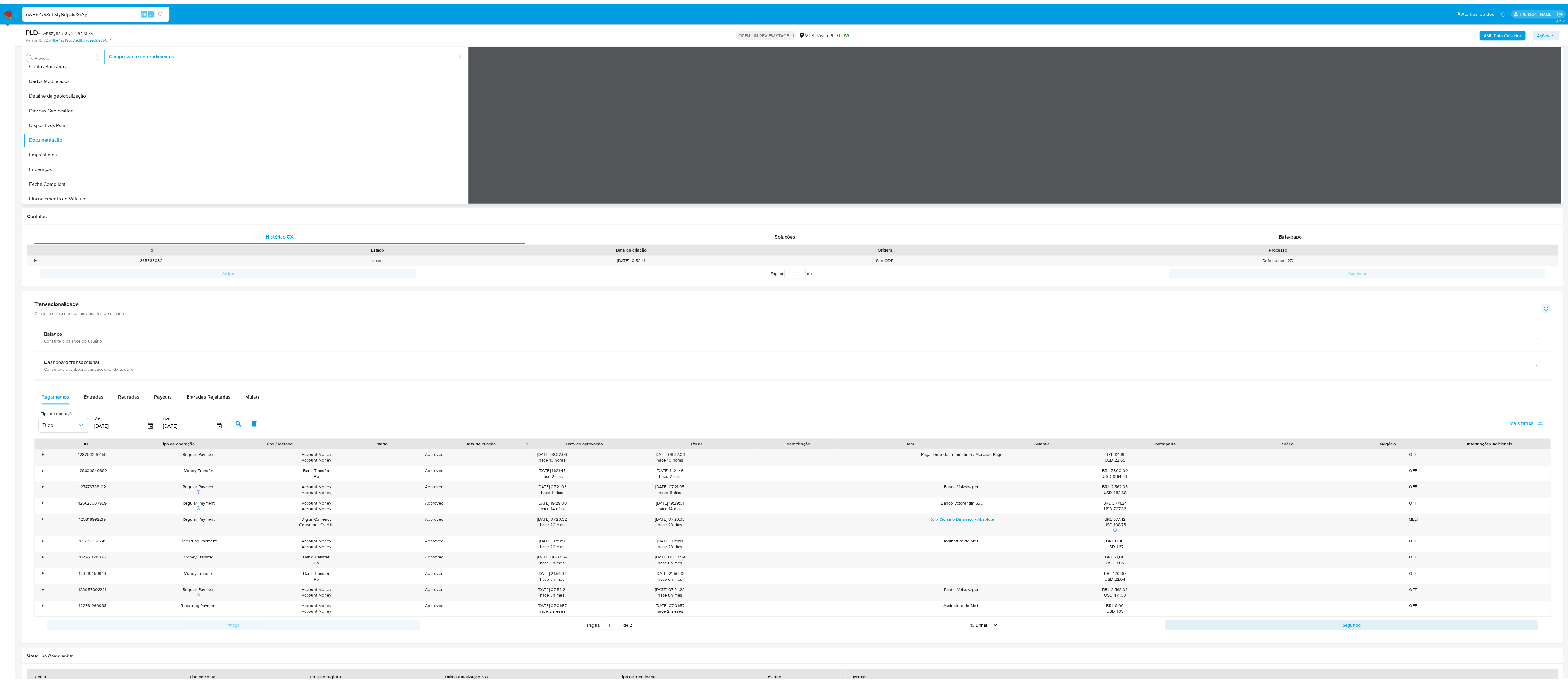
scroll to position [52, 0]
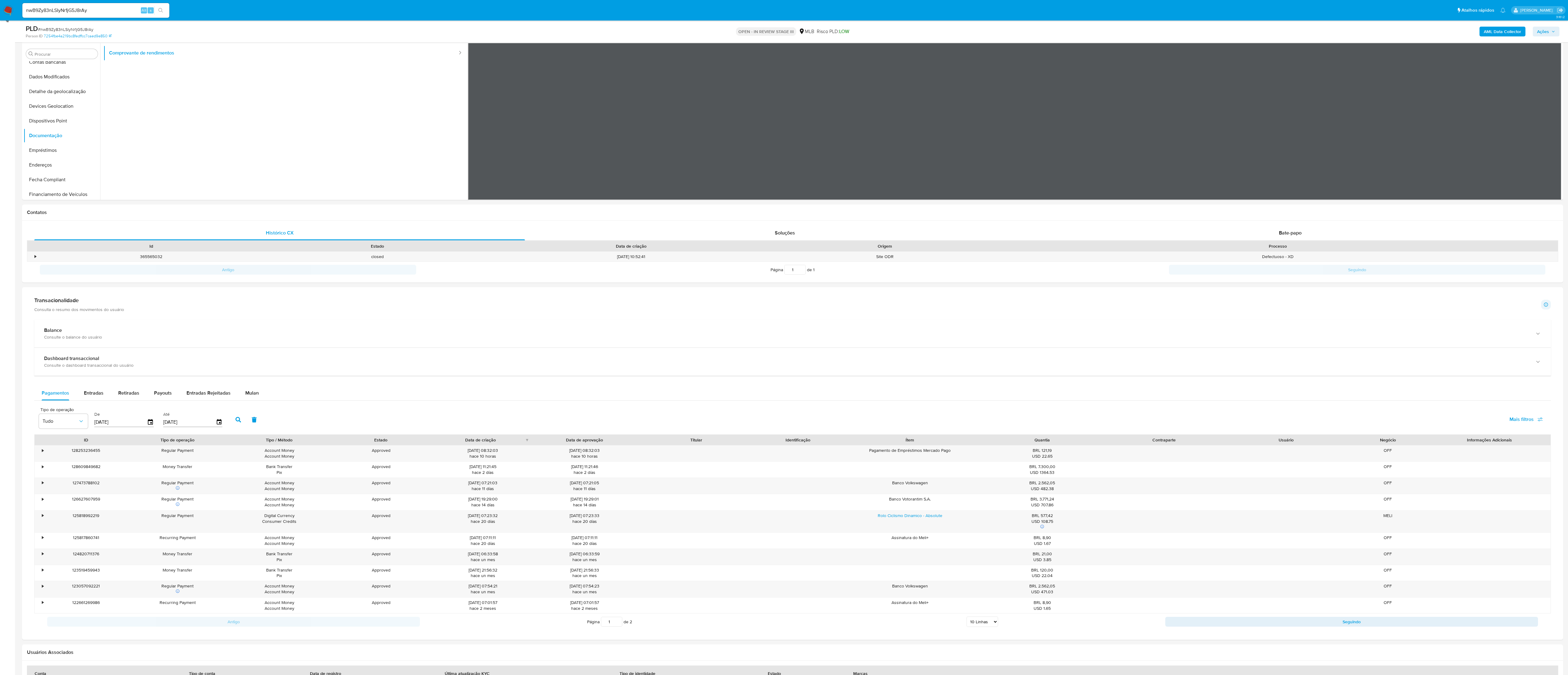
click at [581, 253] on html "Pausado Ver notificaciones nwB9Zy83nLSIyNr1jG5J8rAy Alt s Atalhos rápidos Presi…" at bounding box center [784, 408] width 1568 height 1047
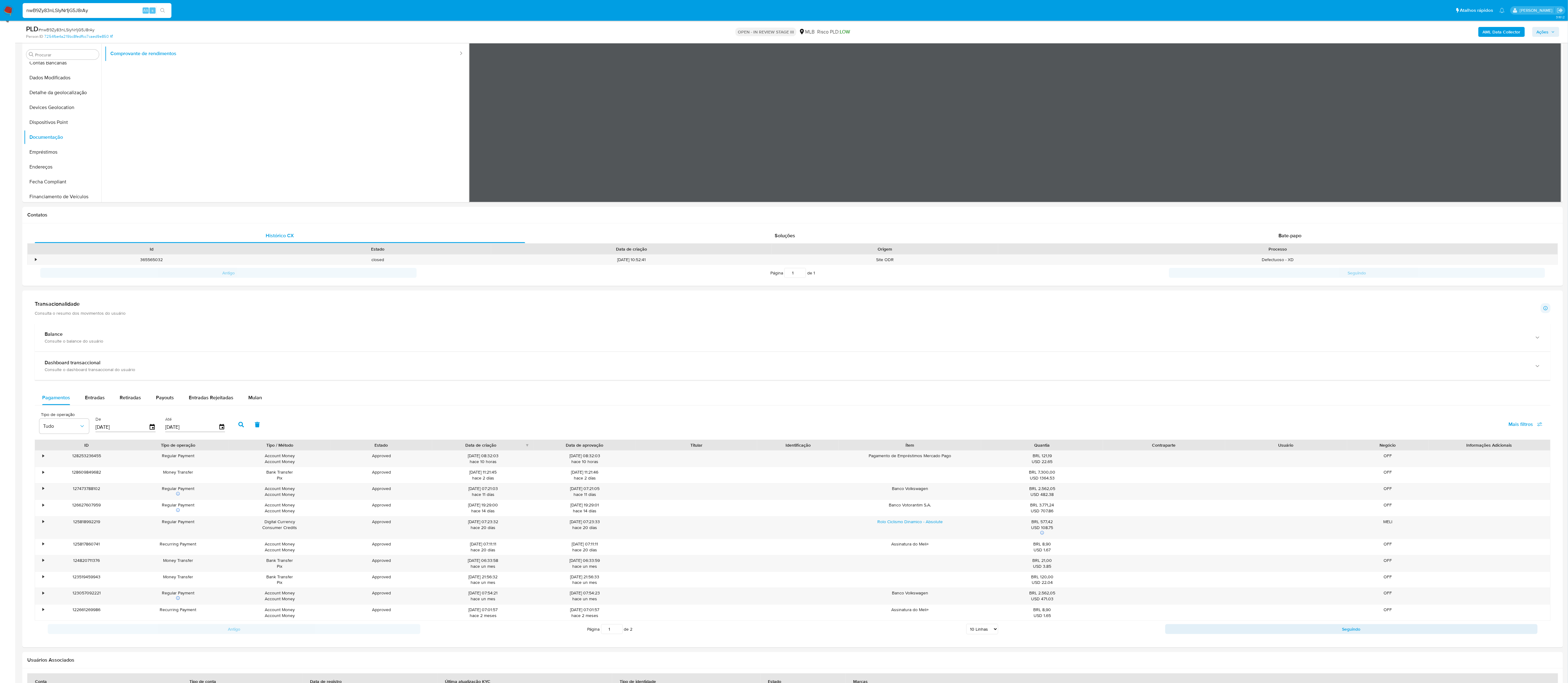
drag, startPoint x: 99, startPoint y: 9, endPoint x: 0, endPoint y: -18, distance: 102.6
click at [0, 0] on html "Pausado Ver notificaciones nwB9Zy83nLSIyNr1jG5J8rAy Alt s Atalhos rápidos Presi…" at bounding box center [784, 413] width 1568 height 1060
paste input "54418976949"
type input "54418976949"
click at [159, 9] on button "search-icon" at bounding box center [163, 10] width 13 height 9
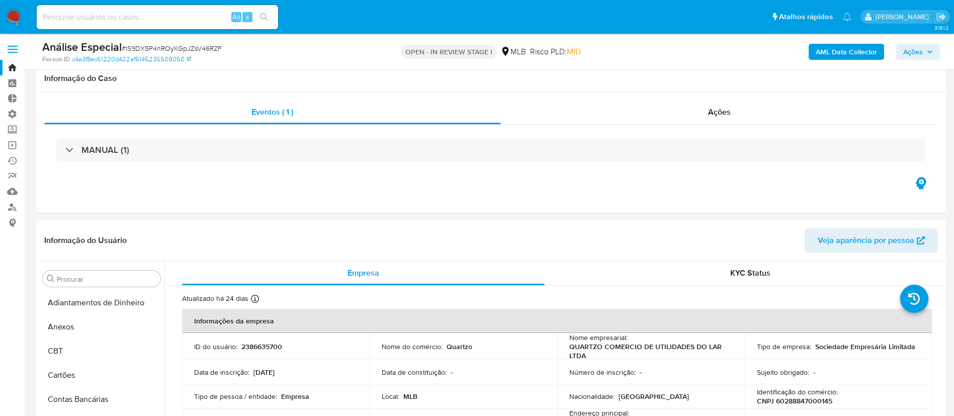
select select "10"
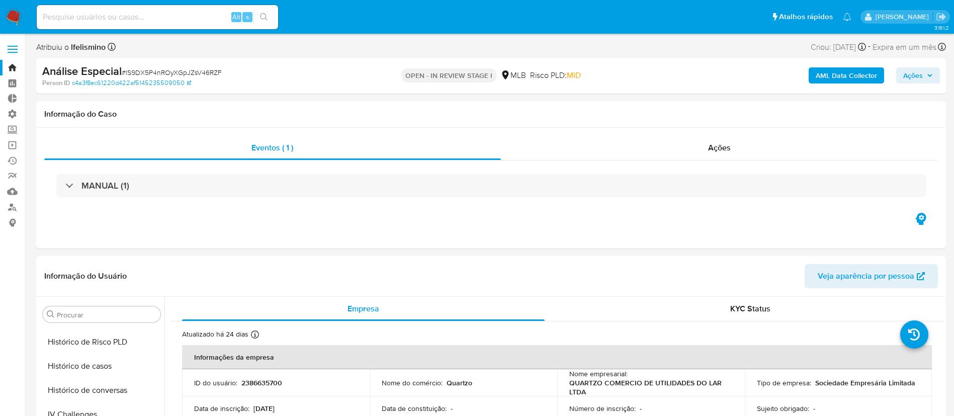
click at [14, 69] on link "Bandeja" at bounding box center [60, 68] width 120 height 16
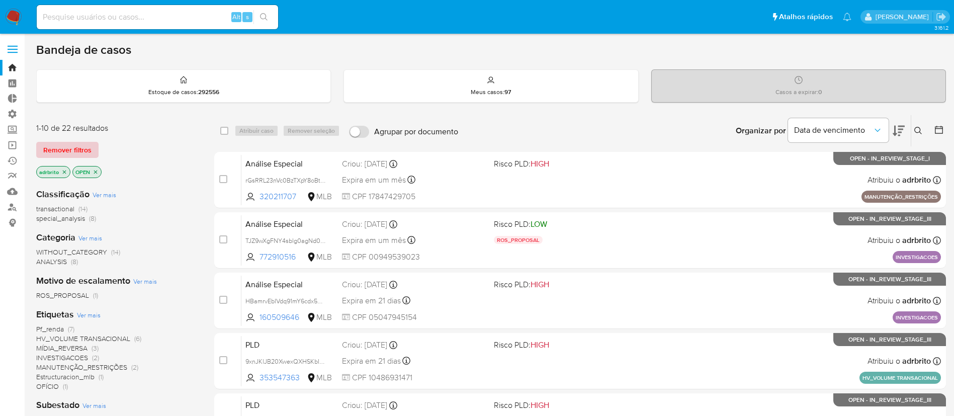
click at [70, 153] on span "Remover filtros" at bounding box center [67, 150] width 48 height 14
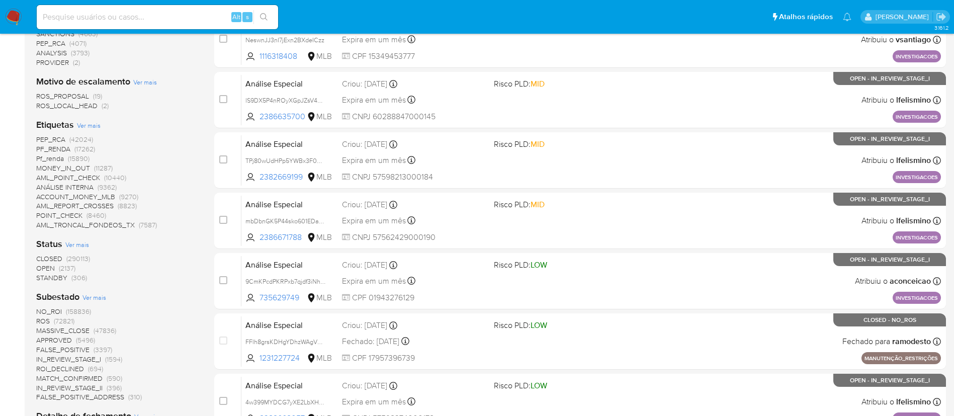
scroll to position [267, 0]
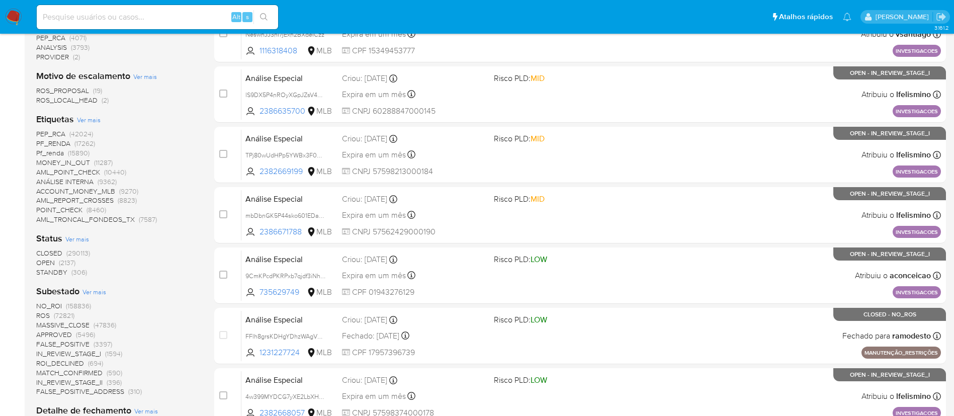
click at [44, 263] on span "OPEN" at bounding box center [45, 263] width 19 height 10
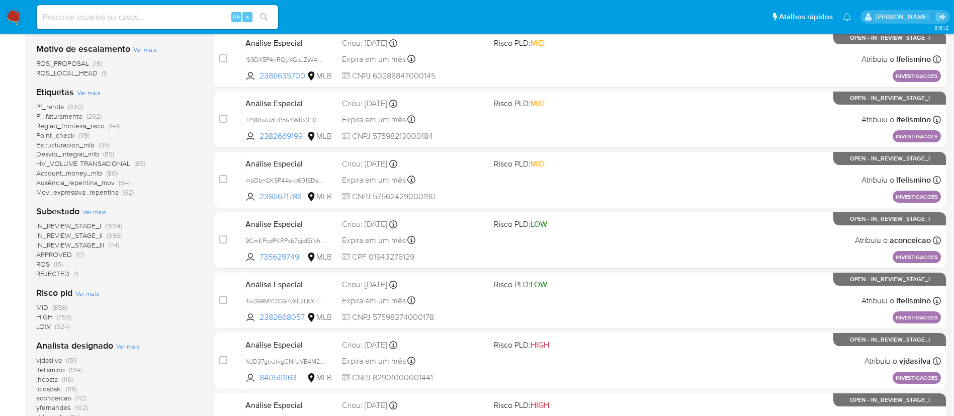
scroll to position [246, 0]
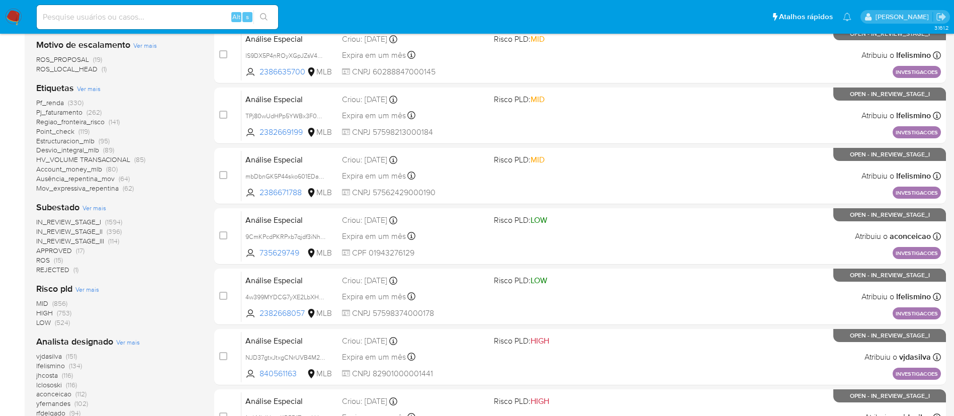
click at [46, 262] on span "ROS" at bounding box center [43, 260] width 14 height 10
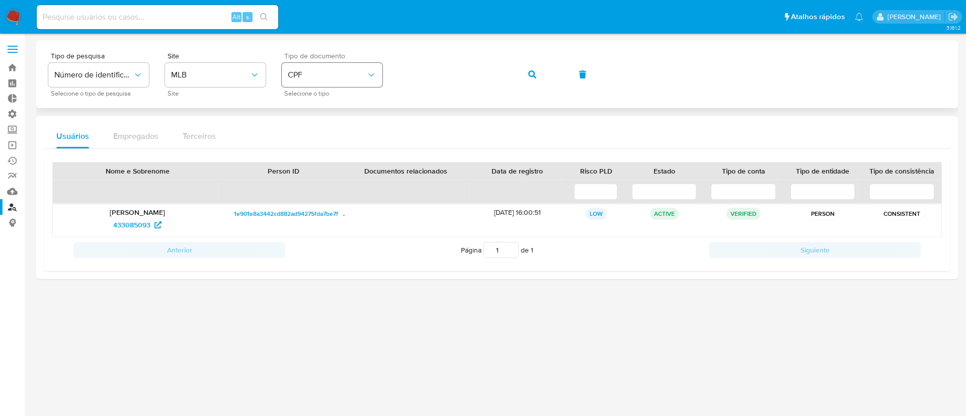
click at [378, 64] on div "Tipo de pesquisa Número de identificação Selecione o tipo de pesquisa Site MLB …" at bounding box center [497, 74] width 898 height 44
click at [535, 75] on icon "button" at bounding box center [532, 74] width 8 height 8
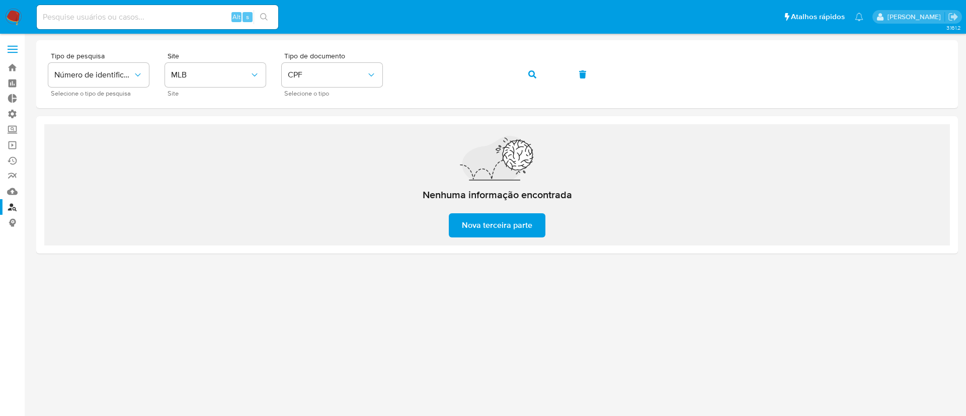
click at [256, 28] on div "Pausado Ver notificaciones Alt s Atalhos rápidos Presiona las siguientes teclas…" at bounding box center [483, 208] width 966 height 416
click at [466, 228] on span "Nova terceira parte" at bounding box center [497, 225] width 70 height 22
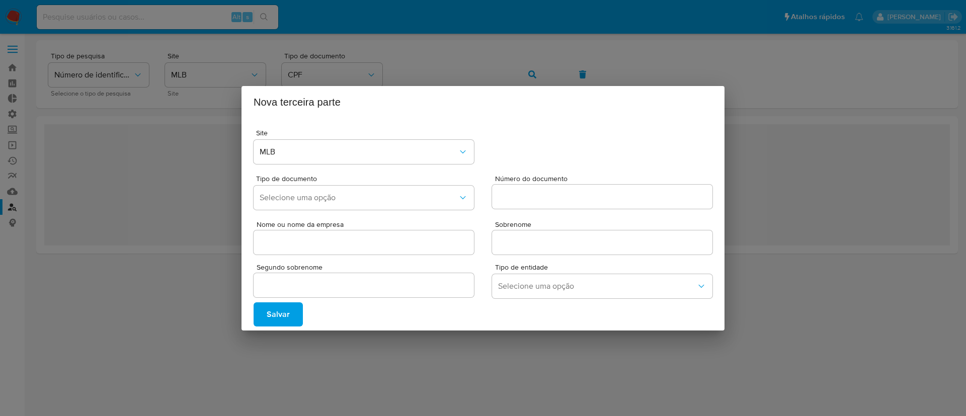
click at [410, 361] on div "Nova terceira parte Site MLB Tipo de documento Selecione uma opção Número do do…" at bounding box center [483, 208] width 966 height 416
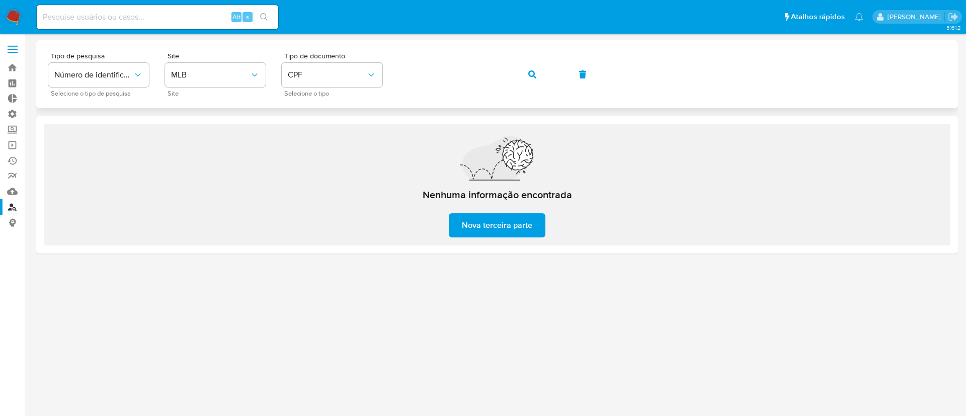
click at [536, 74] on button "button" at bounding box center [532, 74] width 34 height 24
click at [369, 58] on div "Tipo de pesquisa Número de identificação Selecione o tipo de pesquisa Site MLB …" at bounding box center [497, 74] width 898 height 44
click at [533, 73] on icon "button" at bounding box center [532, 74] width 8 height 8
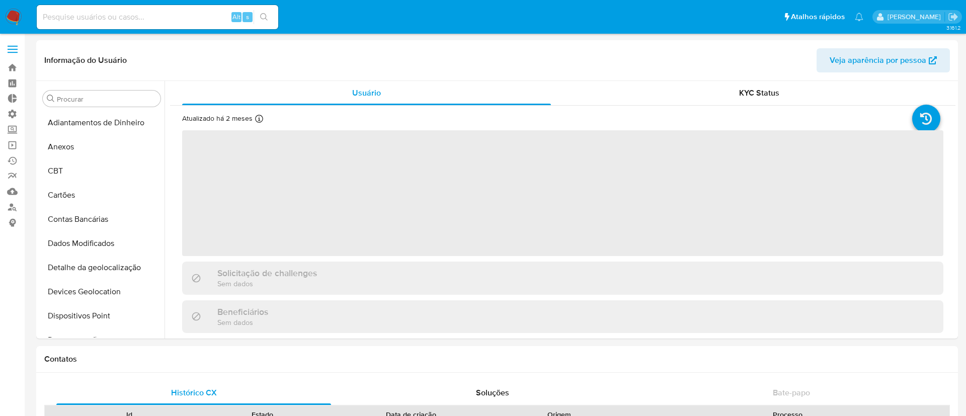
select select "10"
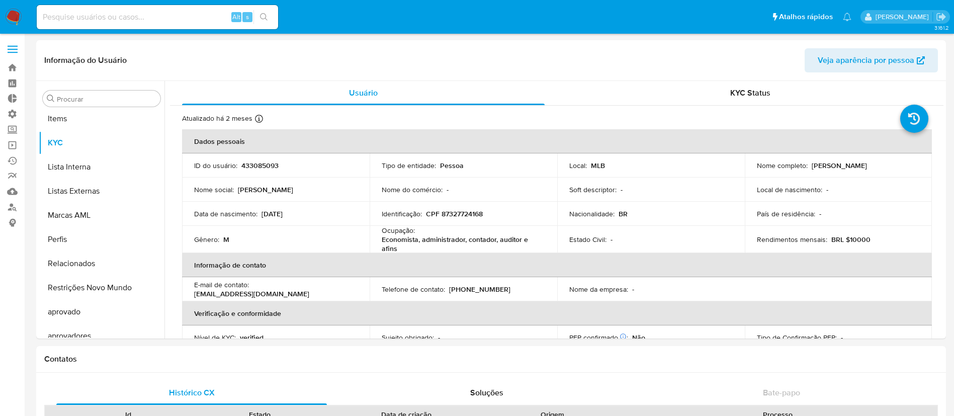
scroll to position [522, 0]
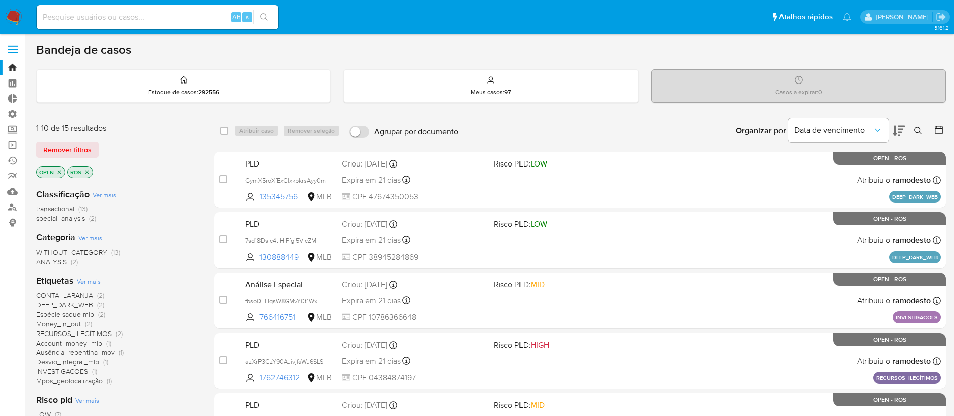
scroll to position [246, 0]
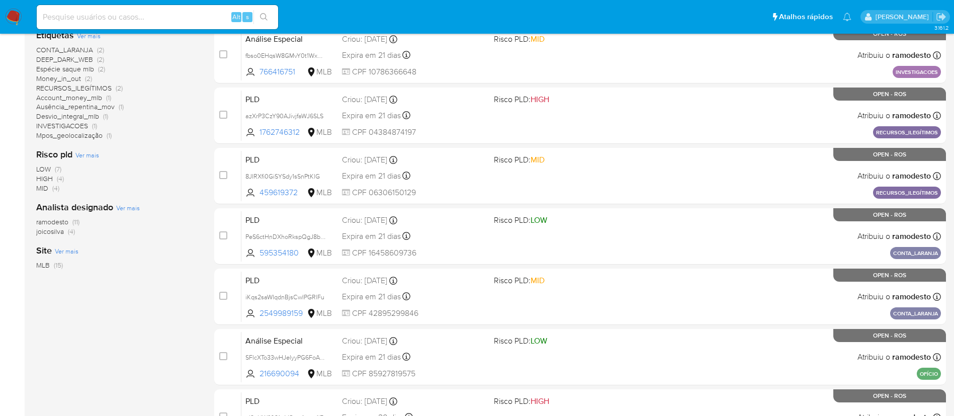
click at [151, 17] on input at bounding box center [158, 17] width 242 height 13
paste input "ujd5CEeWXtAxZWM8tDFHtSGw"
type input "ujd5CEeWXtAxZWM8tDFHtSGw"
click at [266, 15] on icon "search-icon" at bounding box center [264, 17] width 8 height 8
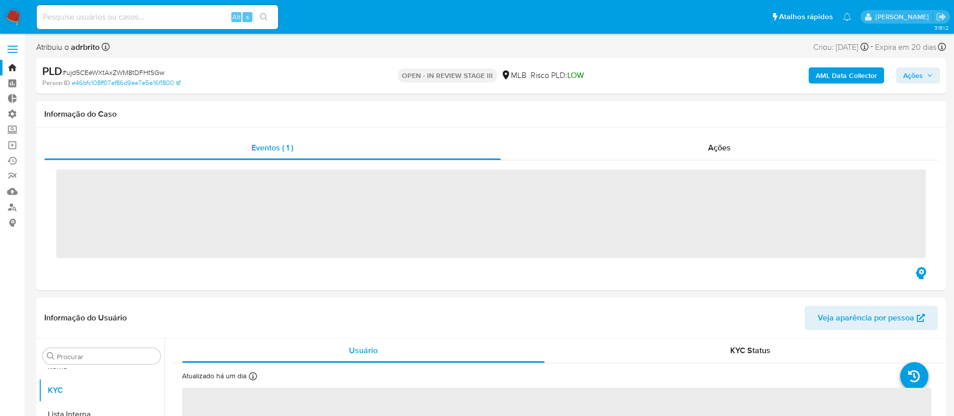
scroll to position [522, 0]
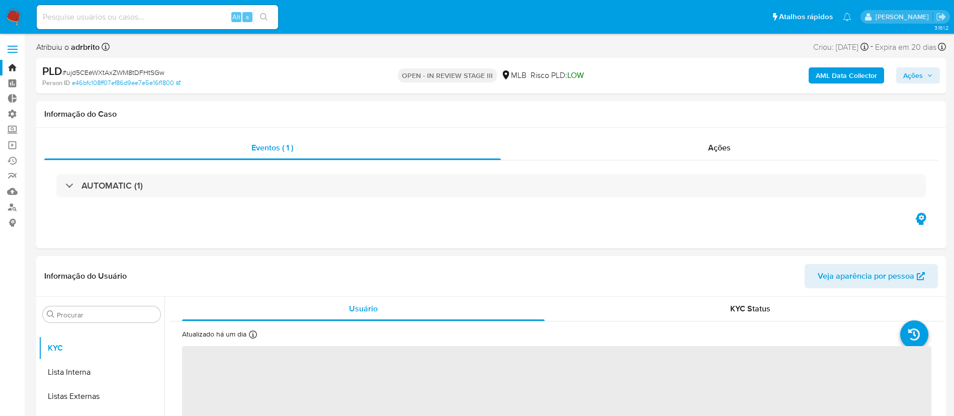
select select "10"
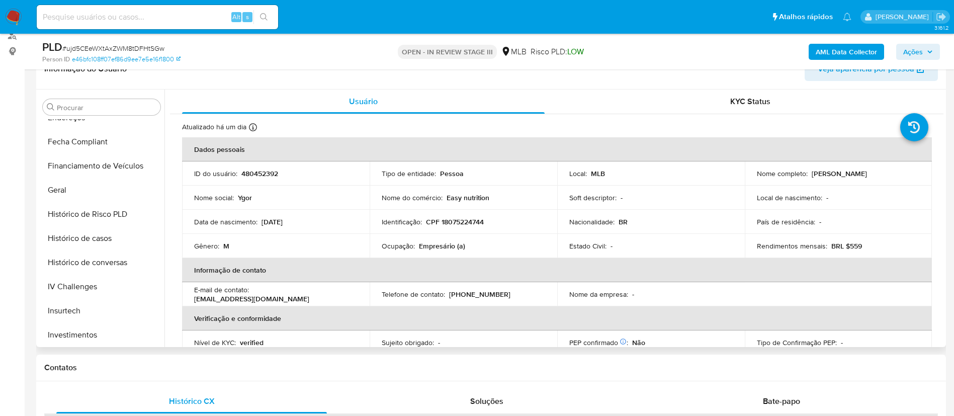
scroll to position [281, 0]
click at [89, 242] on button "Histórico de casos" at bounding box center [98, 237] width 118 height 24
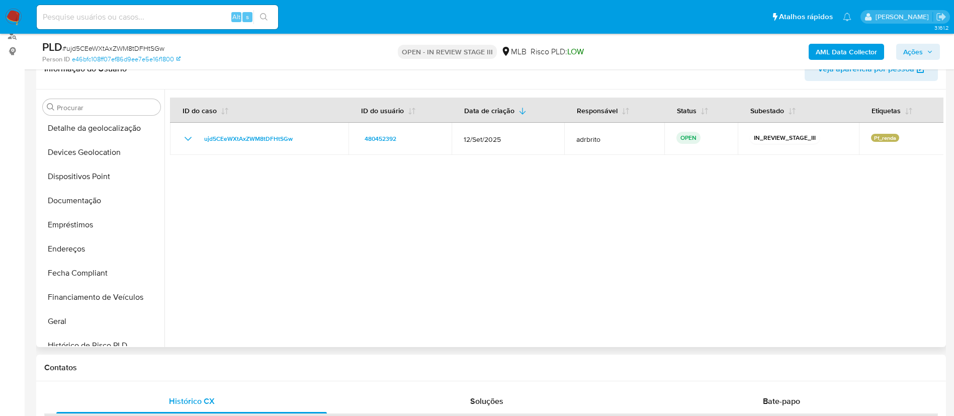
scroll to position [133, 0]
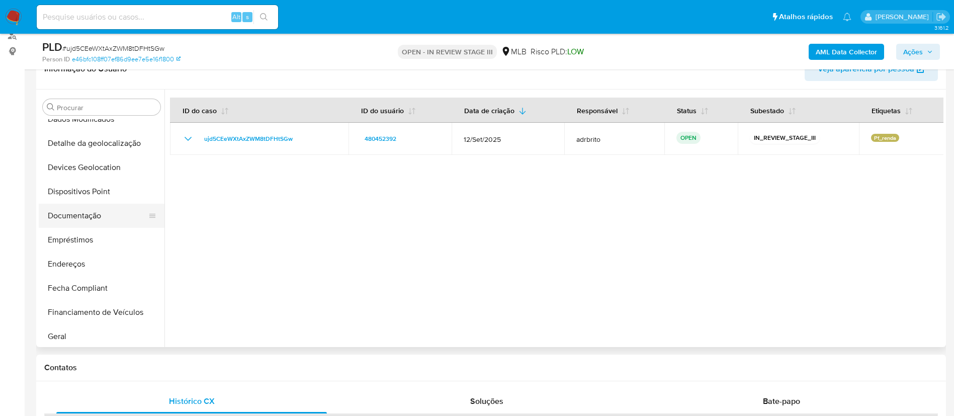
click at [83, 213] on button "Documentação" at bounding box center [98, 216] width 118 height 24
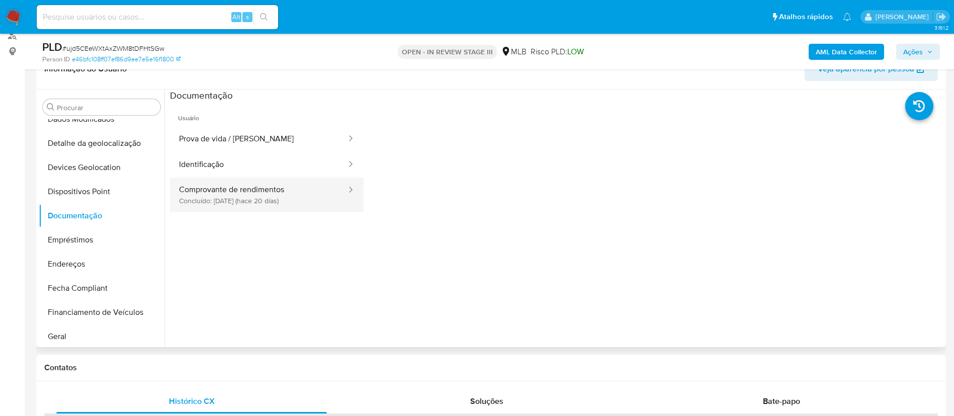
click at [269, 200] on button "Comprovante de rendimentos Concluído: 17/09/2025 (hace 20 días)" at bounding box center [259, 195] width 178 height 34
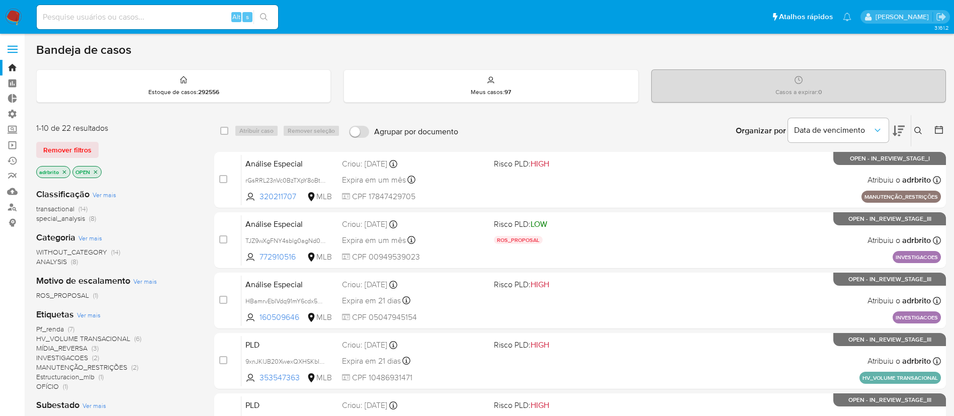
click at [64, 172] on icon "close-filter" at bounding box center [65, 172] width 4 height 4
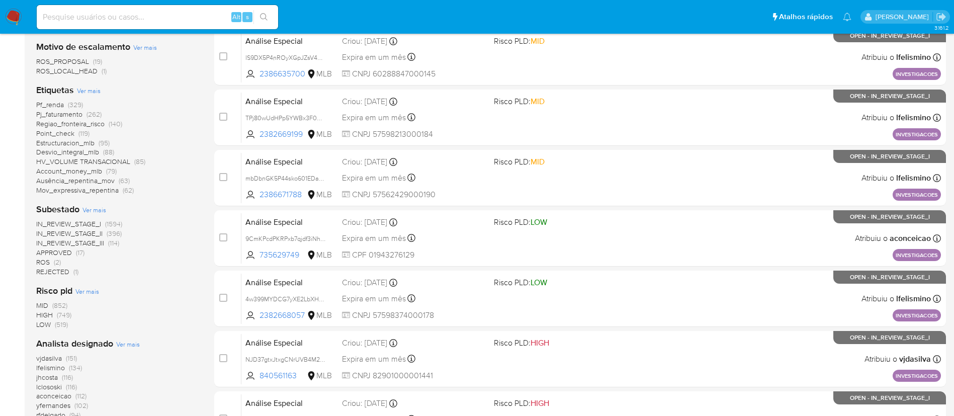
scroll to position [245, 0]
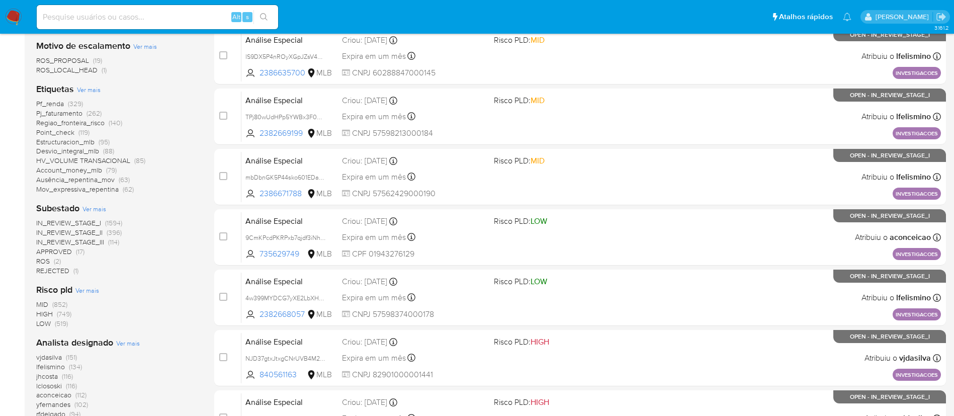
click at [43, 262] on span "ROS" at bounding box center [43, 261] width 14 height 10
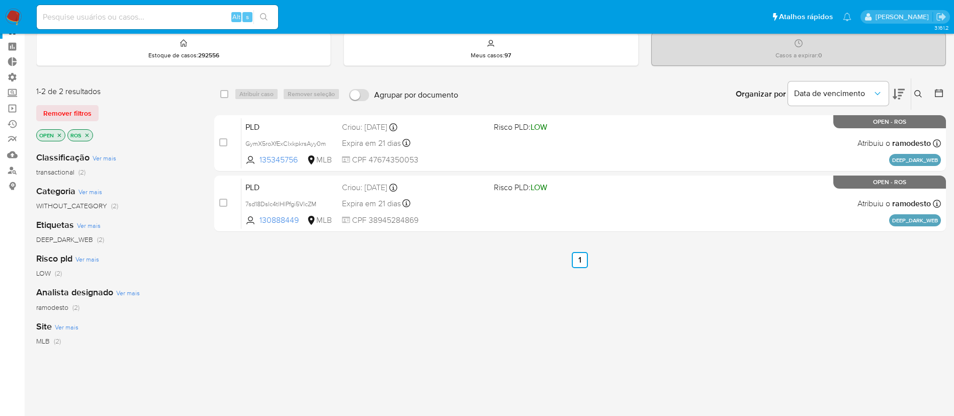
scroll to position [36, 0]
click at [316, 270] on div "select-all-cases-checkbox Atribuir caso Remover seleção Agrupar por documento O…" at bounding box center [580, 307] width 732 height 456
